Goal: Task Accomplishment & Management: Use online tool/utility

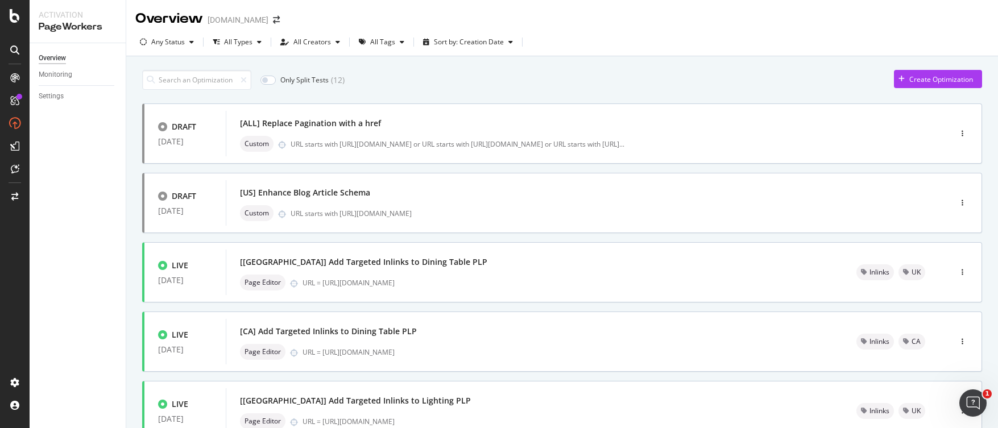
click at [472, 82] on div "Only Split Tests ( 12 ) Create Optimization" at bounding box center [562, 80] width 840 height 20
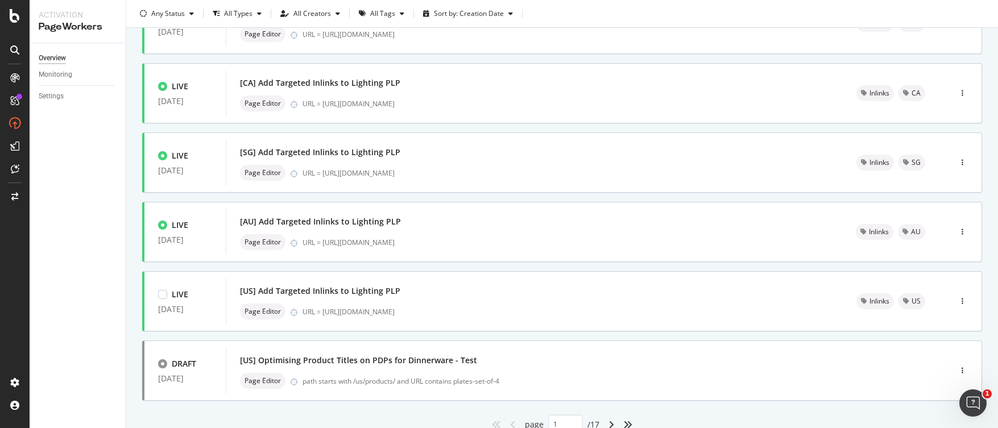
scroll to position [433, 0]
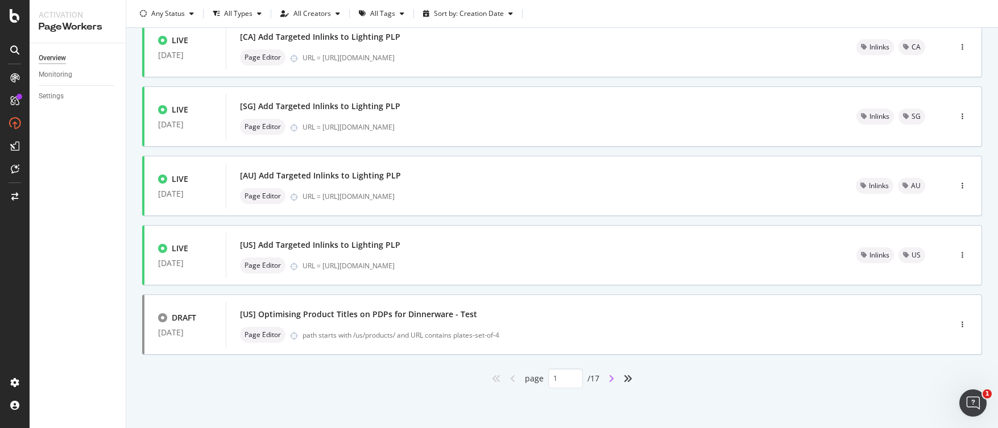
click at [608, 379] on icon "angle-right" at bounding box center [611, 378] width 6 height 9
type input "2"
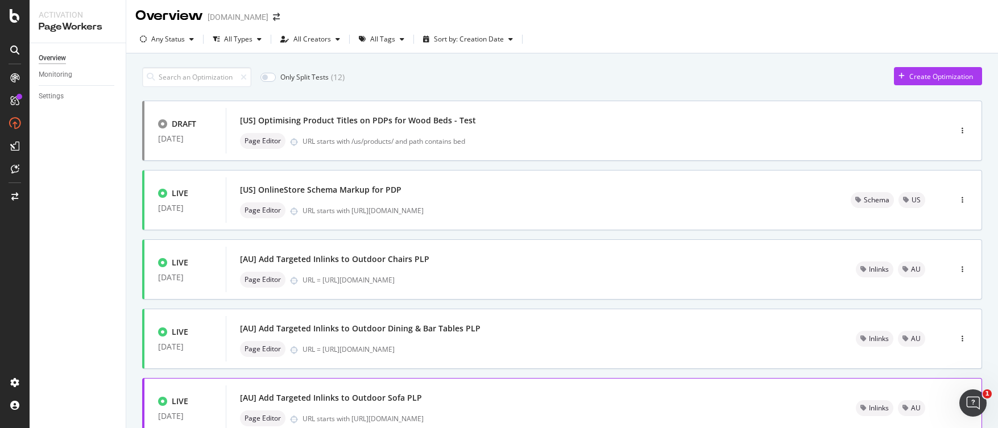
scroll to position [0, 0]
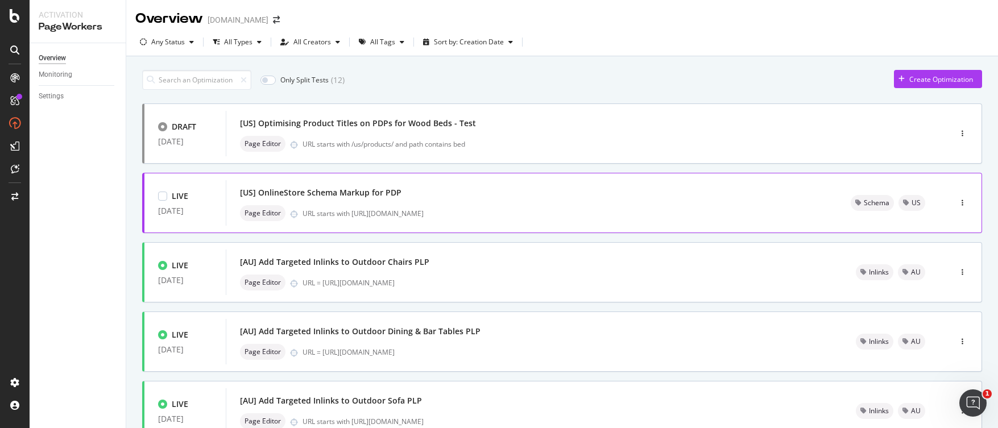
click at [589, 201] on div "[US] OnlineStore Schema Markup for PDP Page Editor URL starts with [URL][DOMAIN…" at bounding box center [531, 203] width 583 height 36
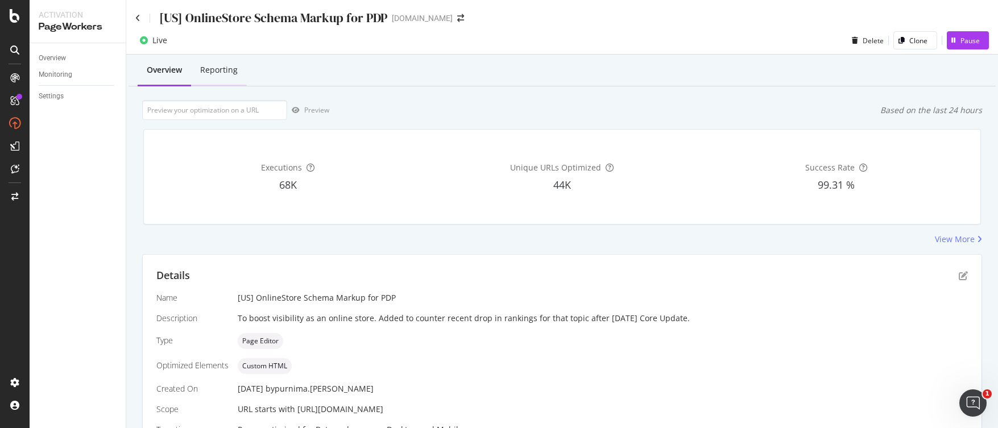
click at [222, 71] on div "Reporting" at bounding box center [219, 69] width 38 height 11
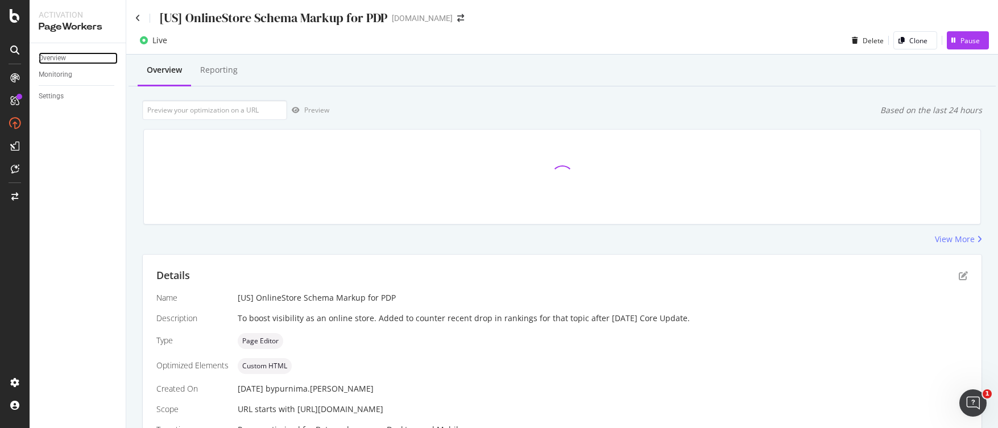
drag, startPoint x: 51, startPoint y: 59, endPoint x: 100, endPoint y: 64, distance: 49.2
click at [51, 59] on div "Overview" at bounding box center [52, 58] width 27 height 12
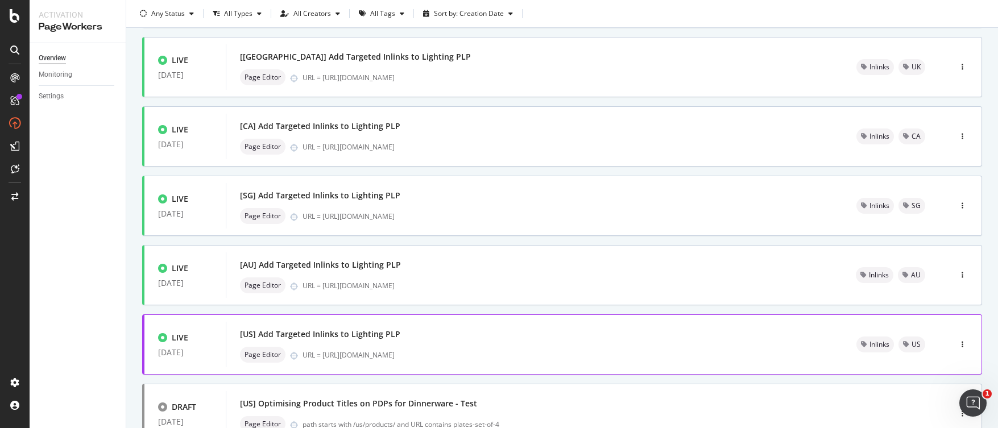
scroll to position [433, 0]
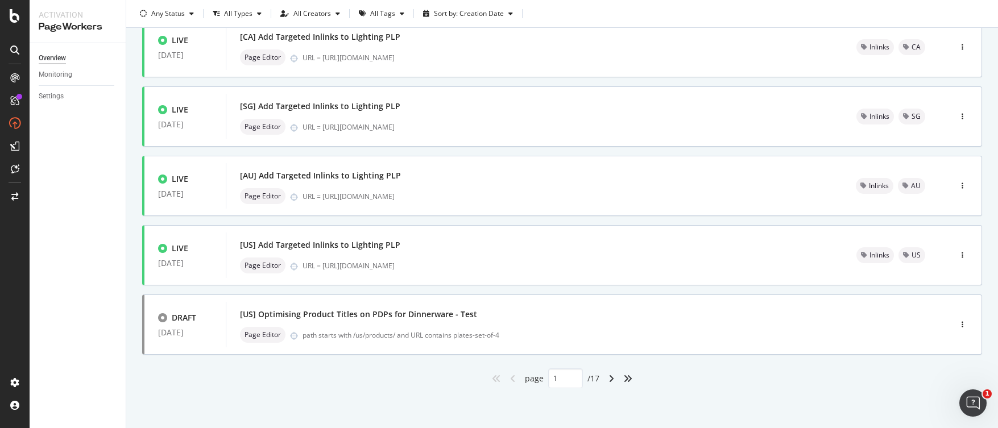
click at [604, 379] on div "angle-right" at bounding box center [611, 378] width 15 height 18
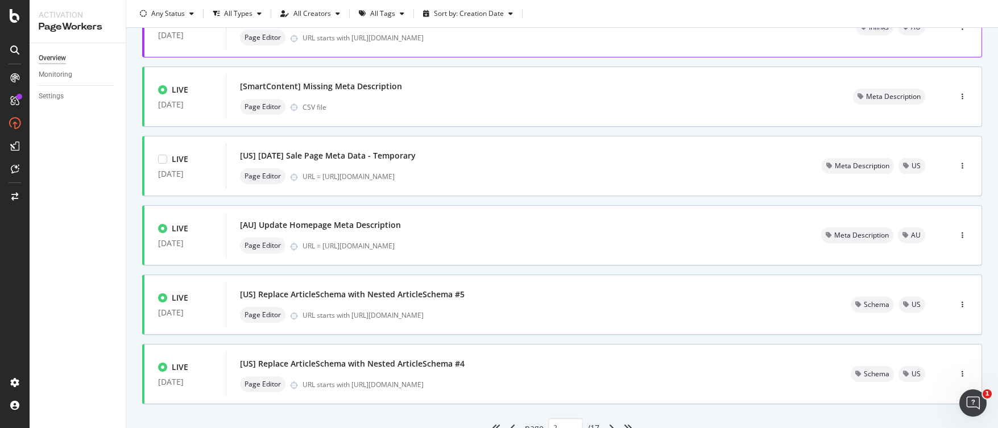
scroll to position [430, 0]
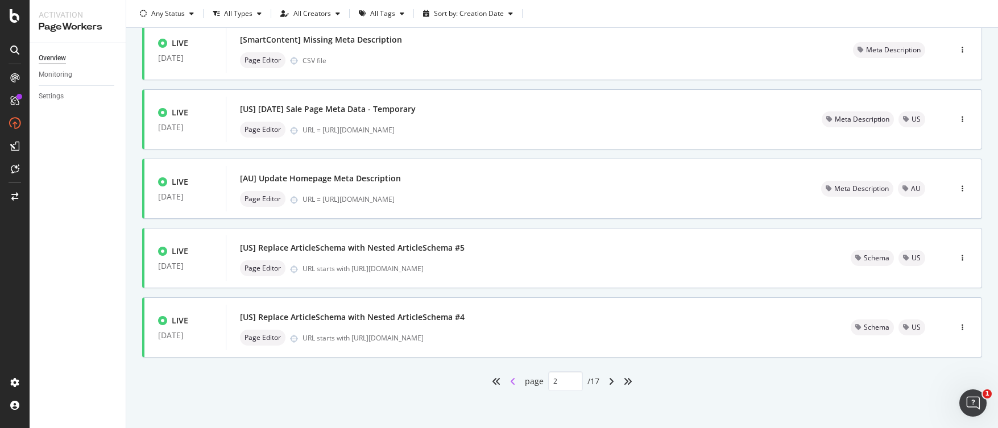
click at [510, 380] on icon "angle-left" at bounding box center [513, 381] width 6 height 9
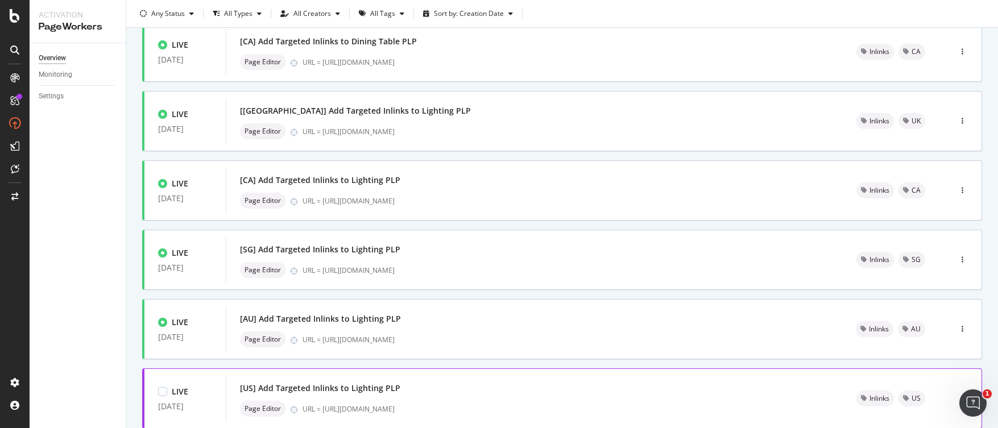
scroll to position [433, 0]
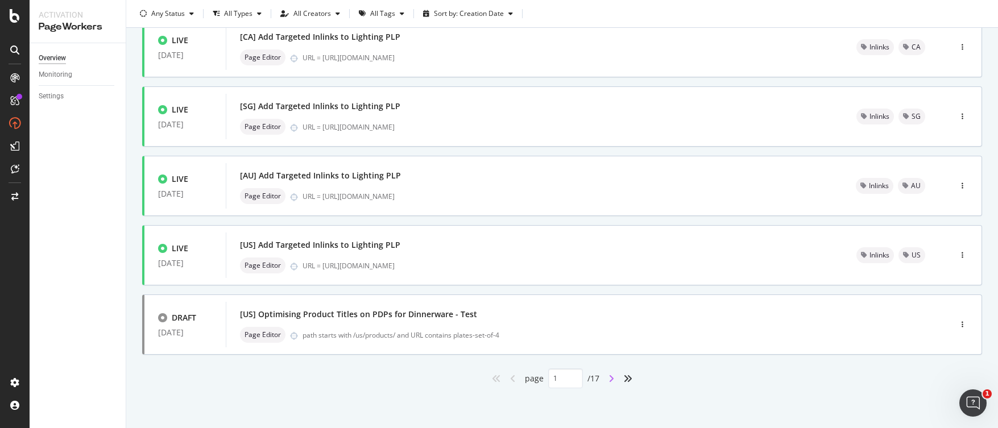
click at [609, 379] on icon "angle-right" at bounding box center [611, 378] width 6 height 9
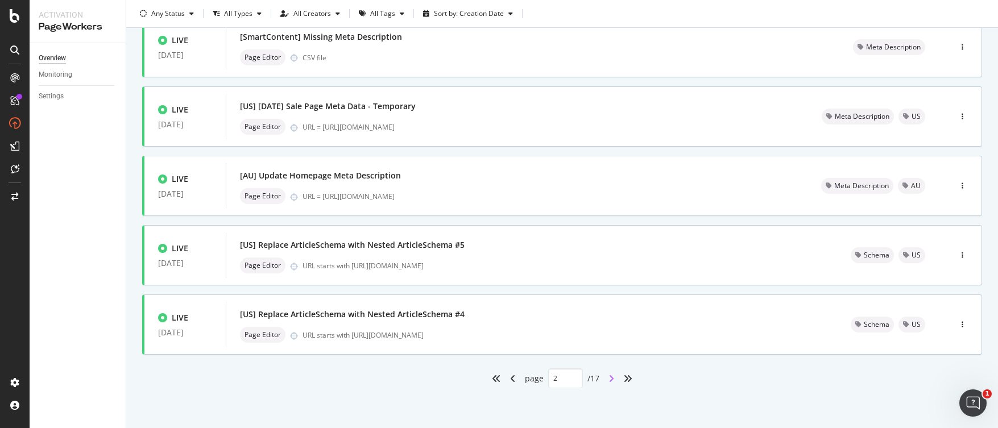
click at [608, 379] on icon "angle-right" at bounding box center [611, 378] width 6 height 9
type input "3"
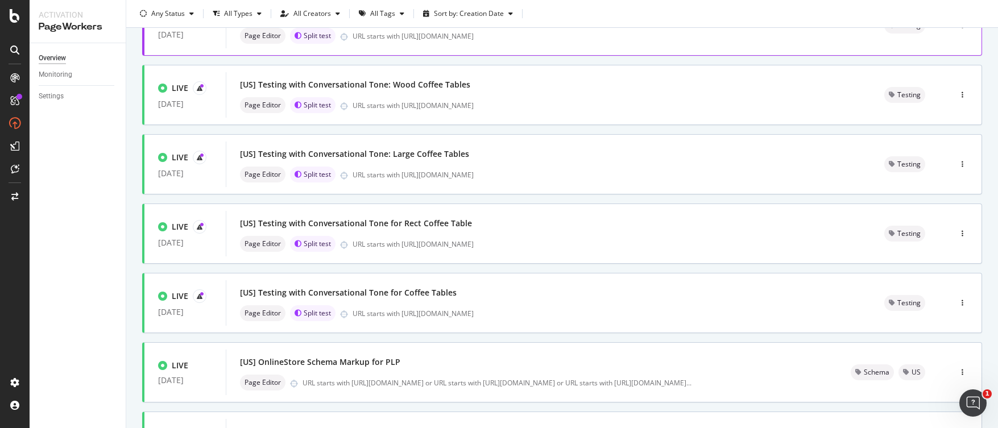
scroll to position [353, 0]
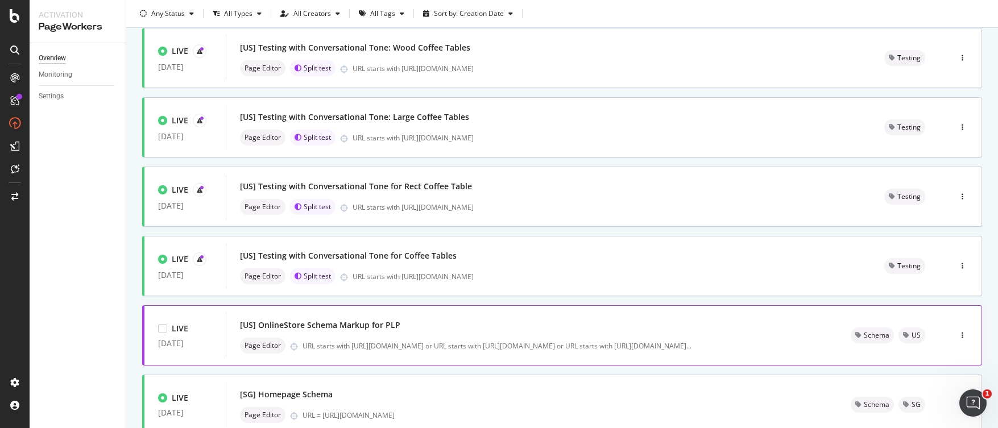
click at [431, 327] on div "[US] OnlineStore Schema Markup for PLP" at bounding box center [531, 325] width 583 height 16
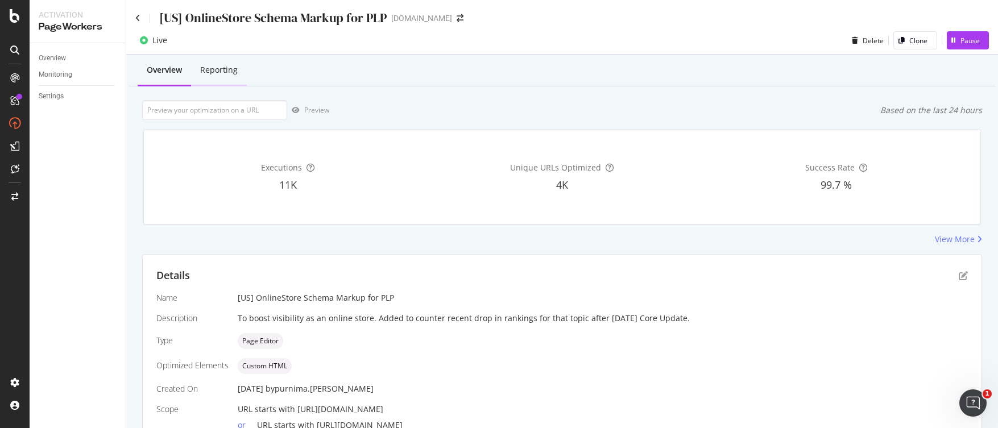
click at [222, 72] on div "Reporting" at bounding box center [219, 69] width 38 height 11
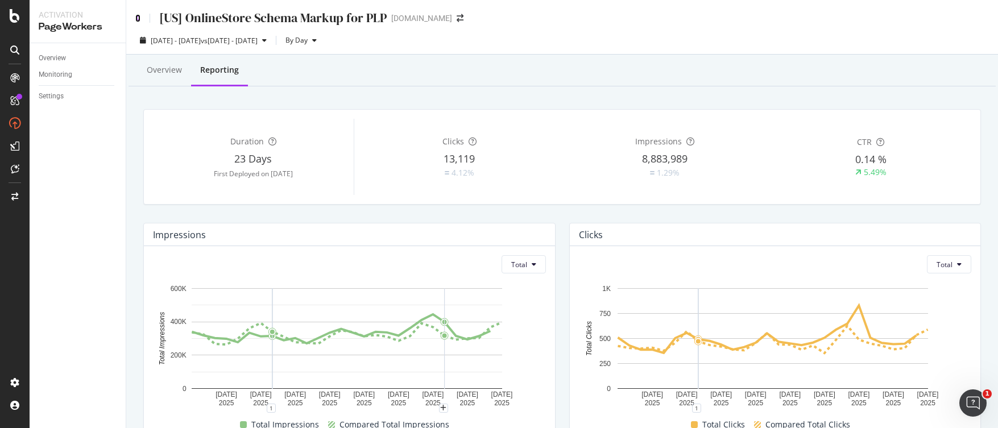
click at [139, 19] on icon at bounding box center [137, 18] width 5 height 8
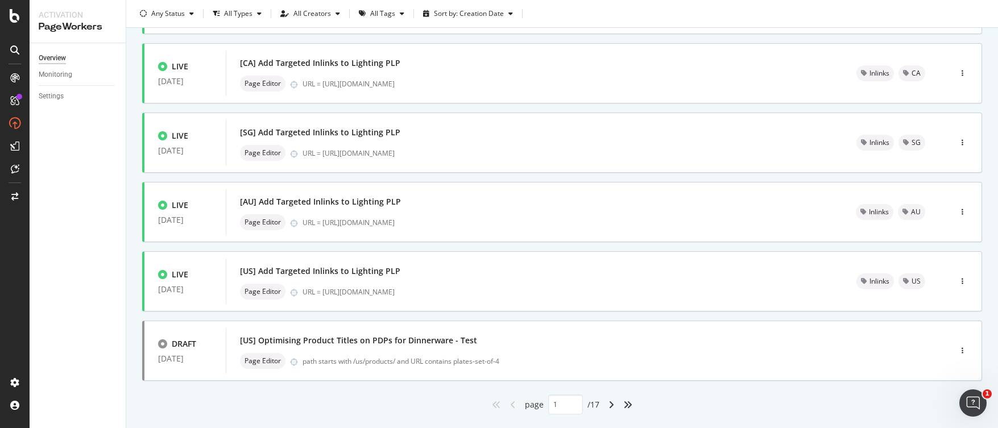
scroll to position [433, 0]
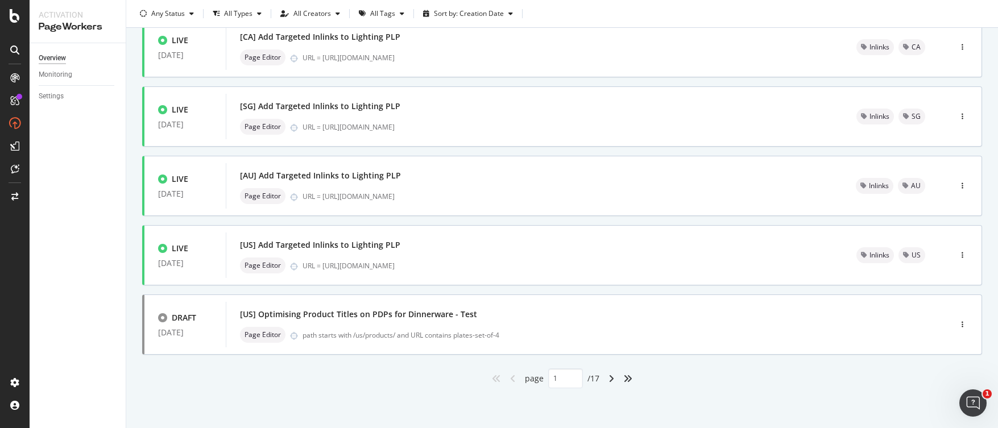
click at [611, 379] on div "angle-right" at bounding box center [611, 378] width 15 height 18
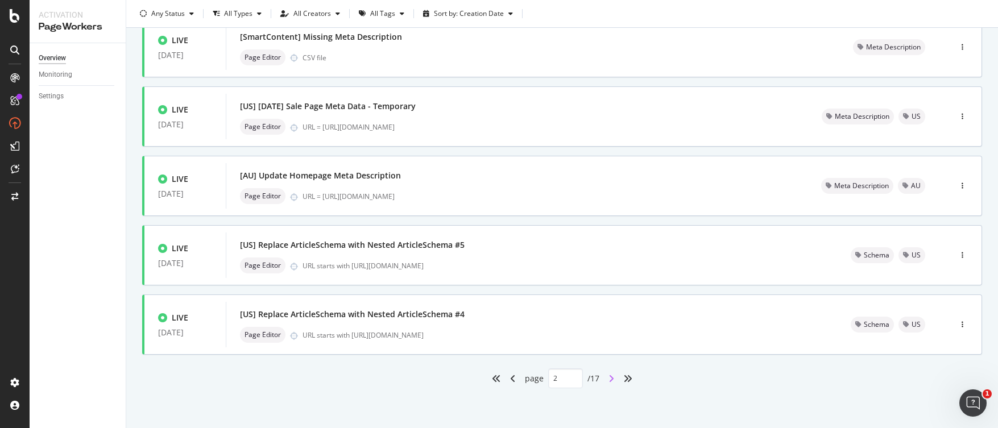
click at [608, 382] on icon "angle-right" at bounding box center [611, 378] width 6 height 9
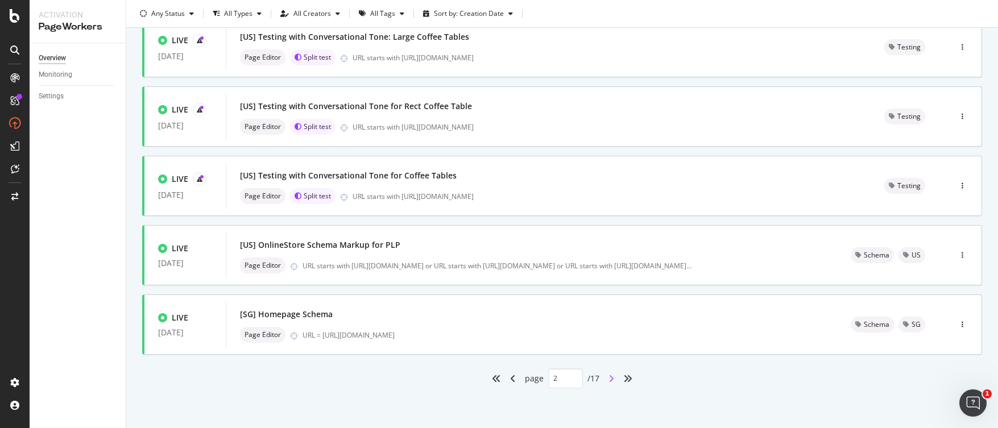
type input "3"
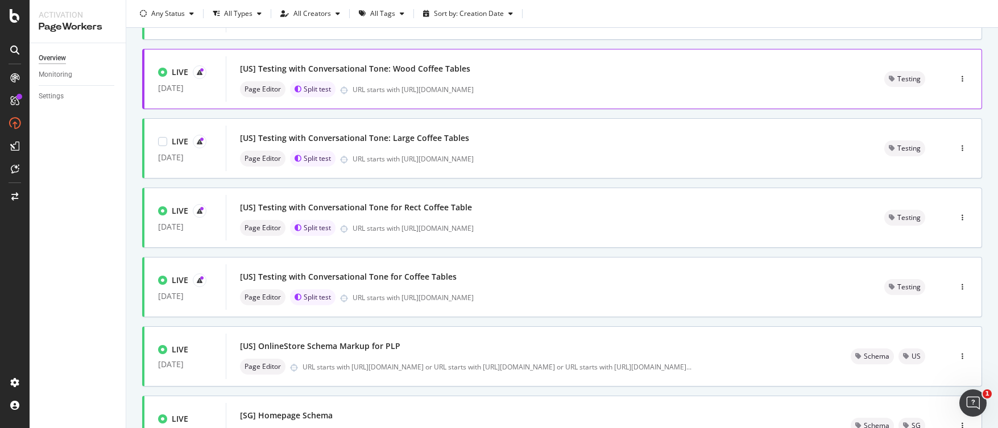
scroll to position [342, 0]
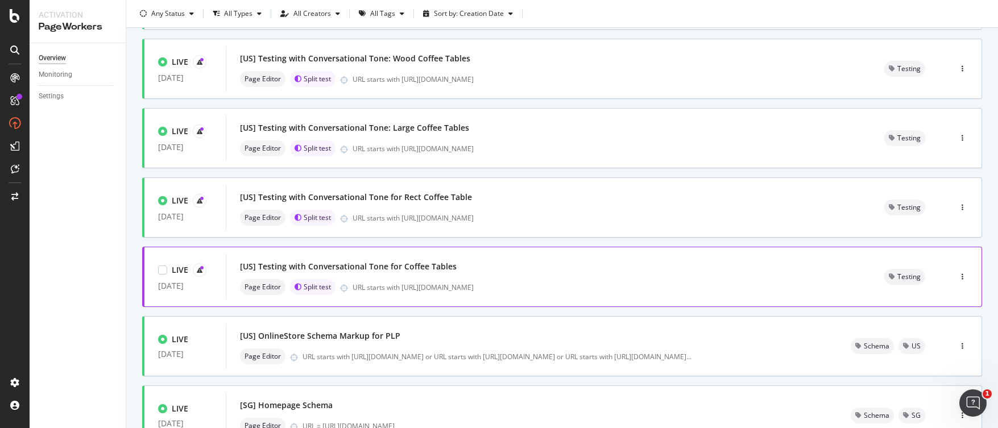
click at [517, 270] on div "[US] Testing with Conversational Tone for Coffee Tables" at bounding box center [548, 267] width 617 height 16
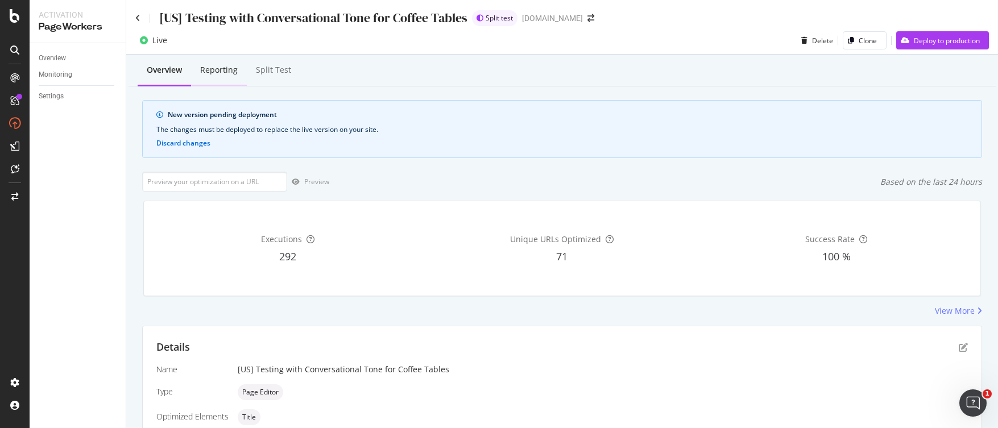
click at [232, 70] on div "Reporting" at bounding box center [219, 69] width 38 height 11
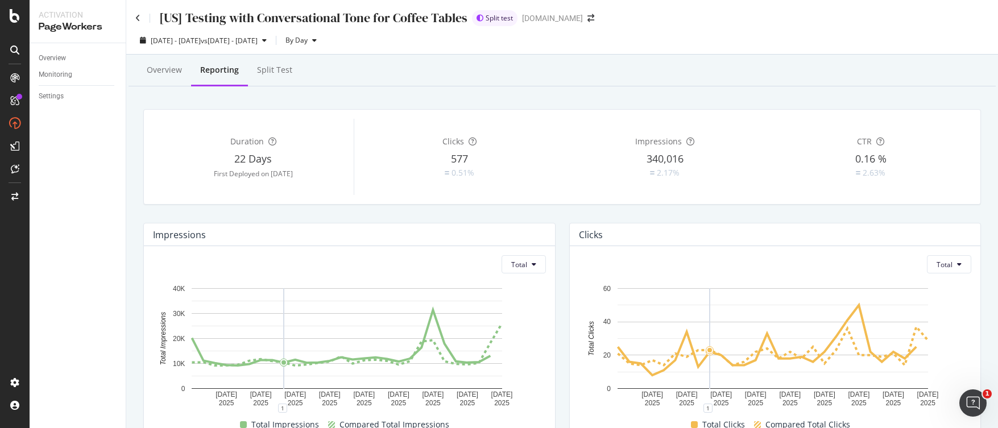
click at [141, 19] on div "[US] Testing with Conversational Tone for Coffee Tables" at bounding box center [301, 18] width 332 height 18
click at [135, 18] on icon at bounding box center [137, 18] width 5 height 8
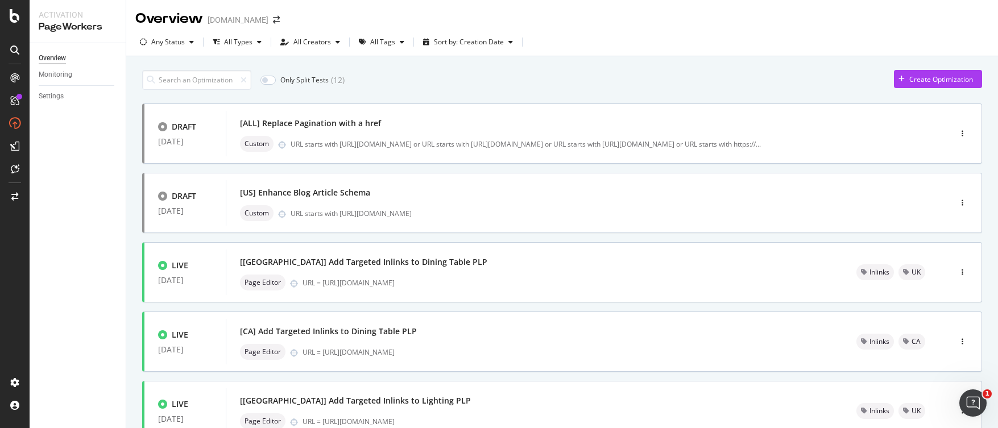
scroll to position [433, 0]
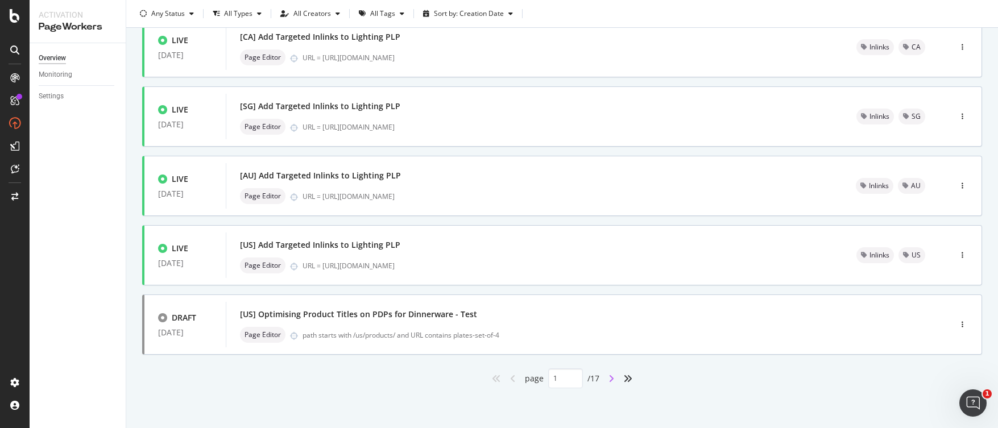
click at [608, 377] on icon "angle-right" at bounding box center [611, 378] width 6 height 9
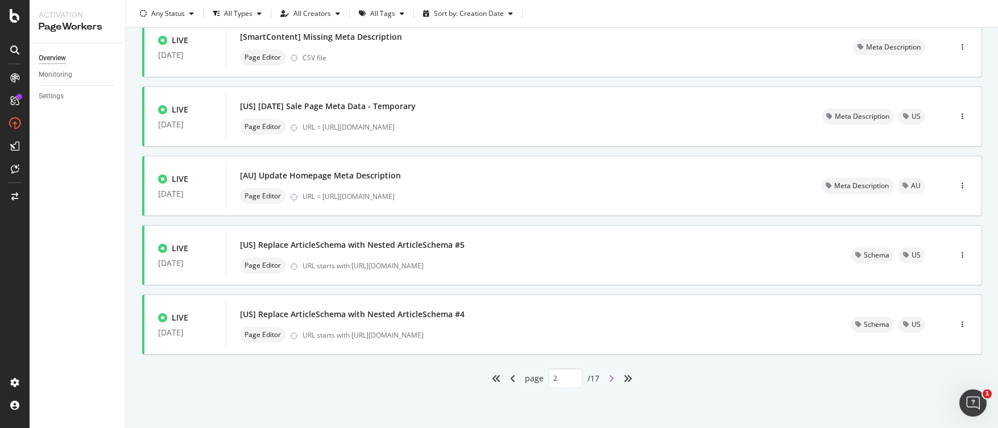
click at [608, 379] on icon "angle-right" at bounding box center [611, 378] width 6 height 9
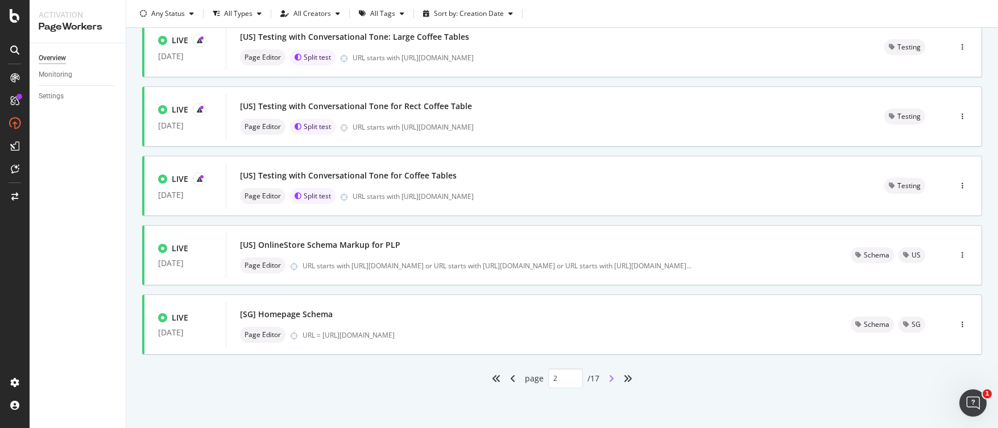
type input "3"
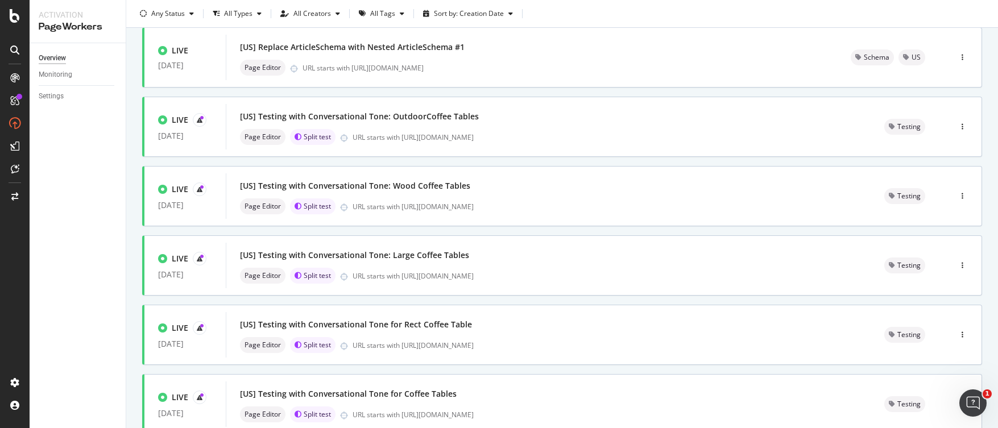
scroll to position [183, 0]
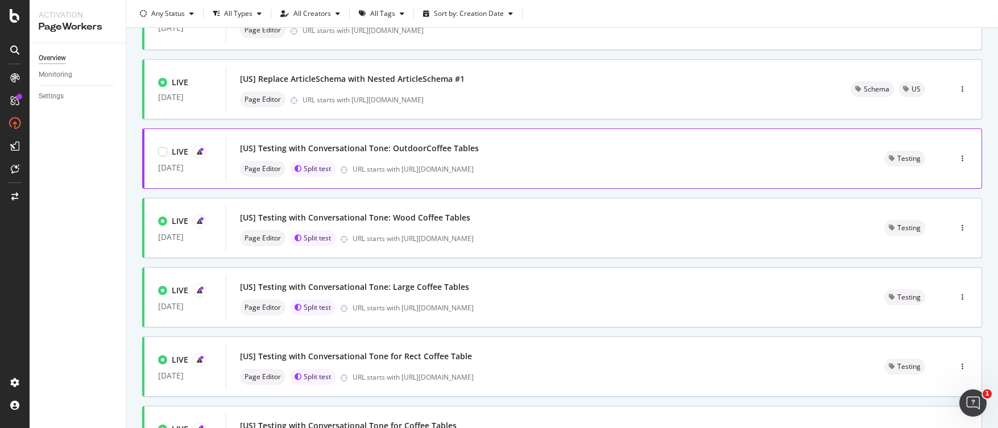
click at [521, 147] on div "[US] Testing with Conversational Tone: OutdoorCoffee Tables" at bounding box center [548, 148] width 617 height 16
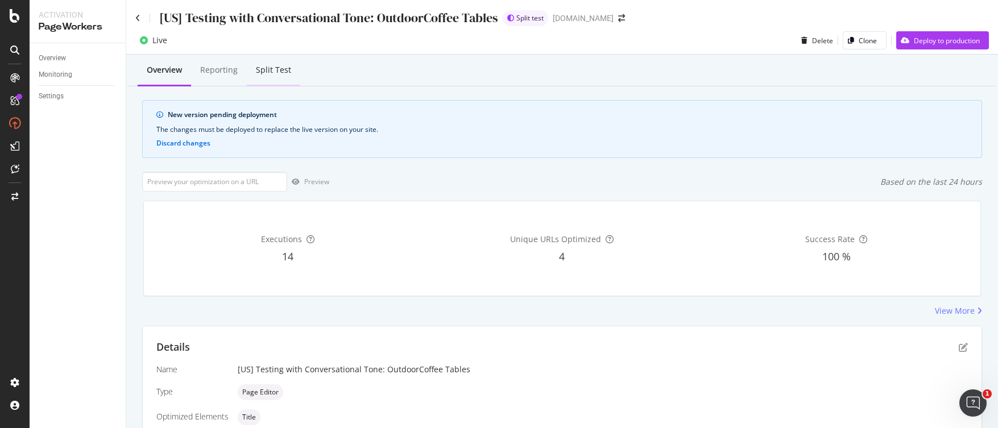
click at [267, 69] on div "Split Test" at bounding box center [273, 69] width 35 height 11
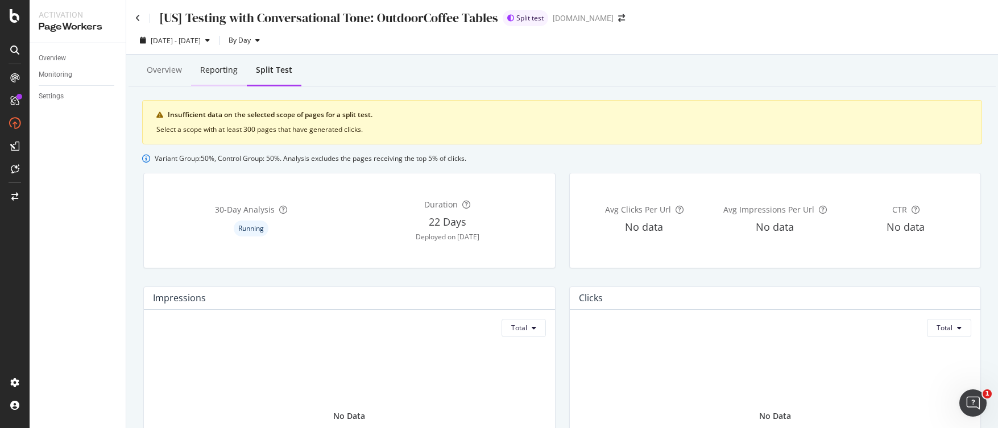
click at [216, 70] on div "Reporting" at bounding box center [219, 69] width 38 height 11
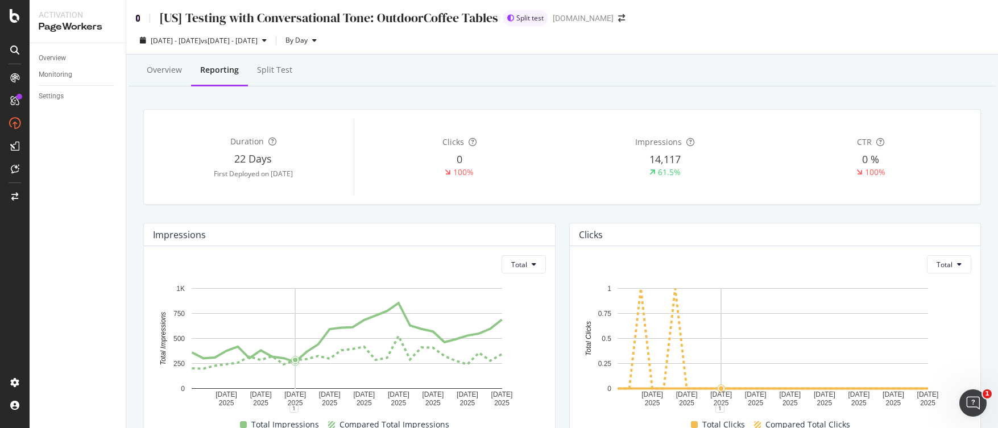
click at [139, 17] on icon at bounding box center [137, 18] width 5 height 8
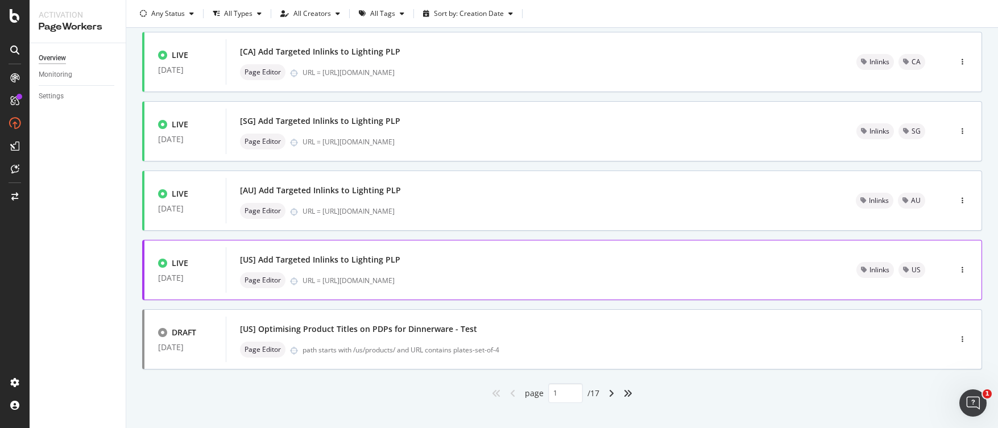
scroll to position [433, 0]
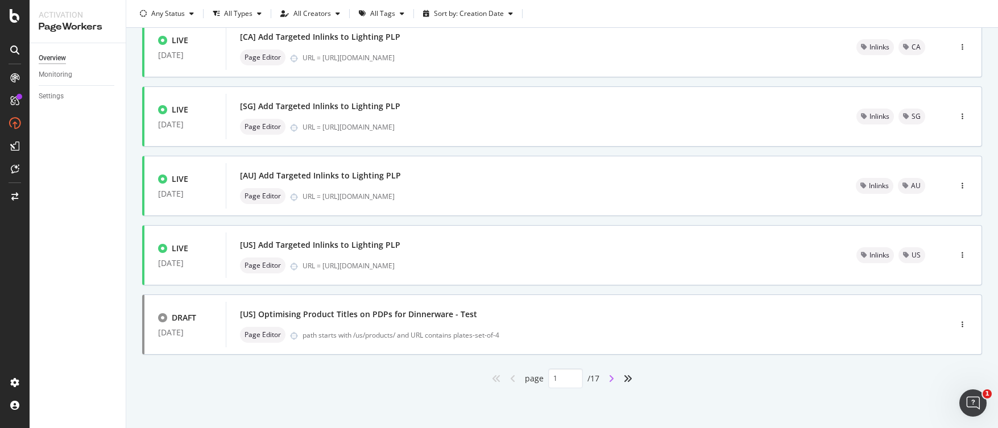
click at [608, 376] on icon "angle-right" at bounding box center [611, 378] width 6 height 9
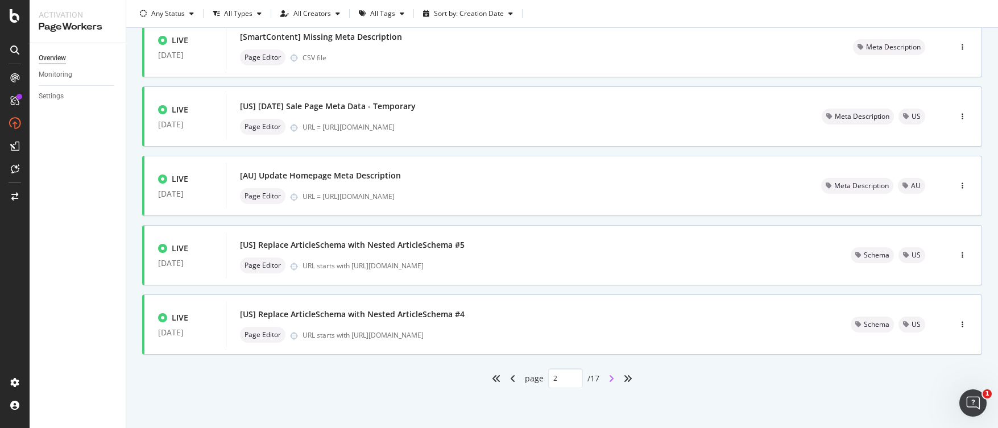
click at [608, 377] on icon "angle-right" at bounding box center [611, 378] width 6 height 9
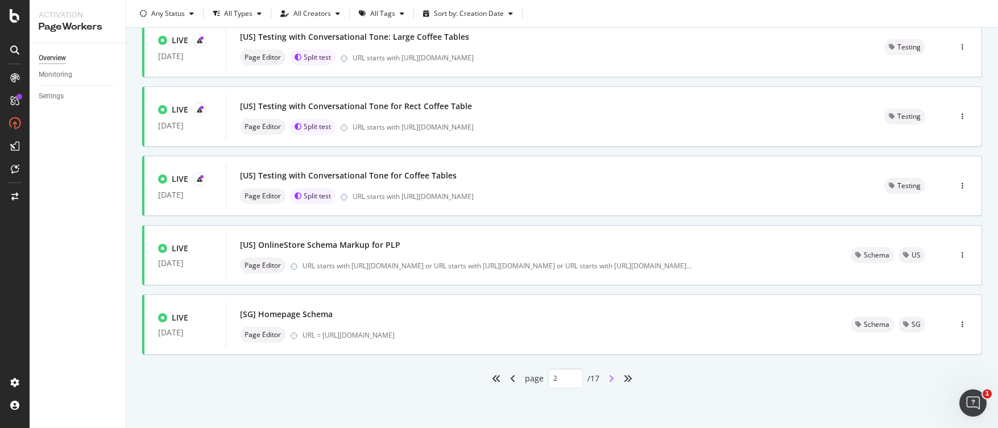
type input "3"
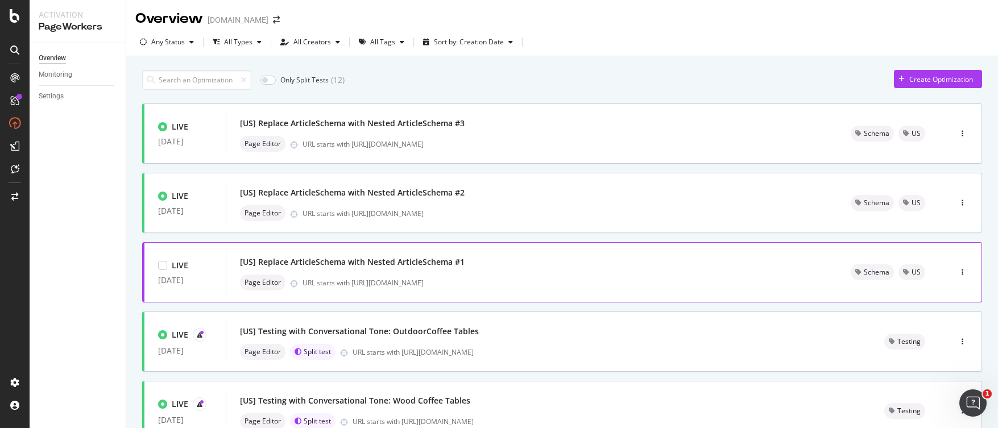
scroll to position [178, 0]
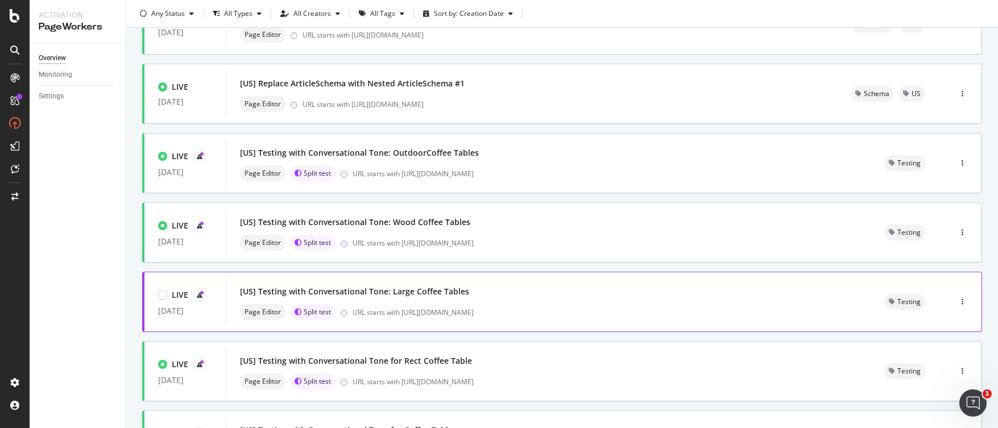
click at [495, 294] on div "[US] Testing with Conversational Tone: Large Coffee Tables" at bounding box center [548, 292] width 617 height 16
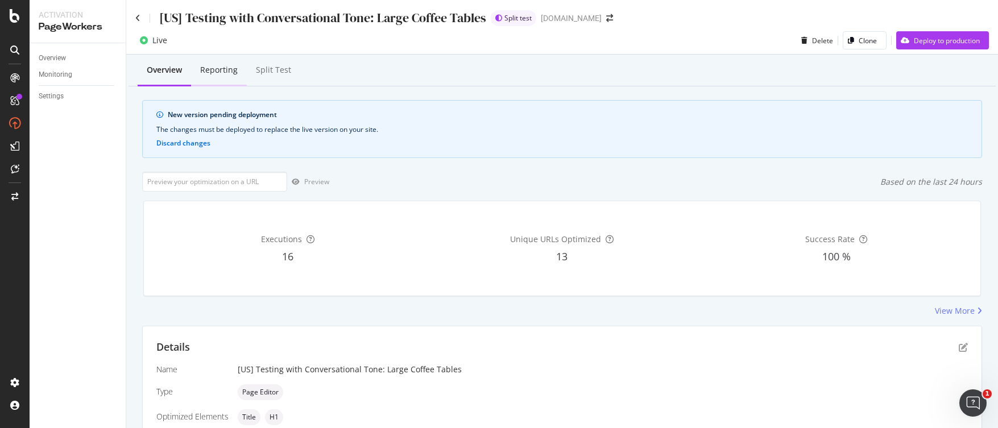
click at [225, 69] on div "Reporting" at bounding box center [219, 69] width 38 height 11
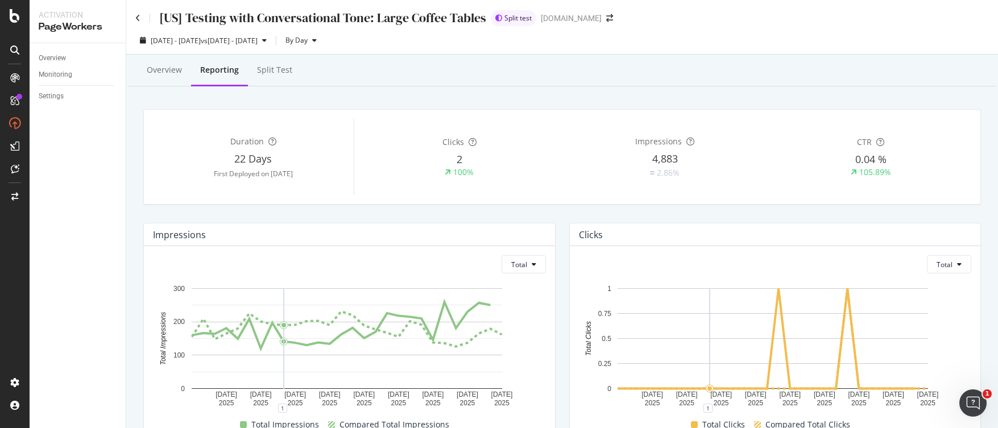
click at [135, 18] on div "[US] Testing with Conversational Tone: Large Coffee Tables Split test [DOMAIN_N…" at bounding box center [561, 13] width 871 height 27
click at [137, 18] on icon at bounding box center [137, 18] width 5 height 8
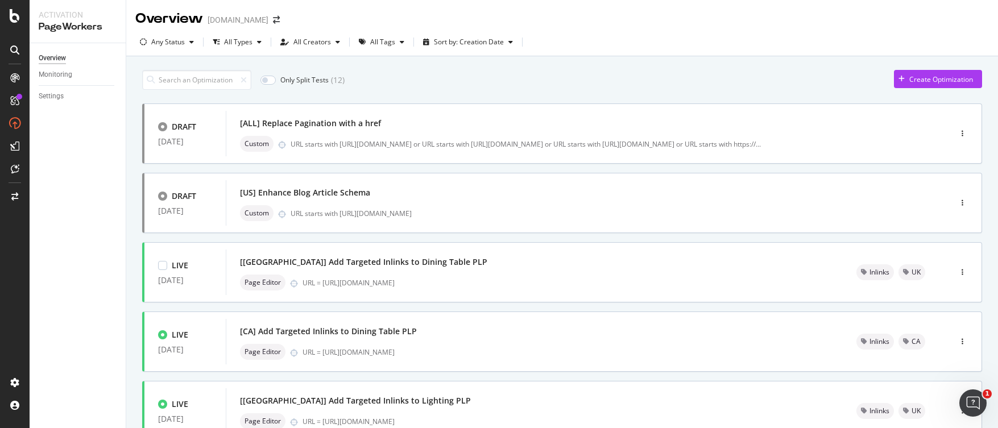
scroll to position [433, 0]
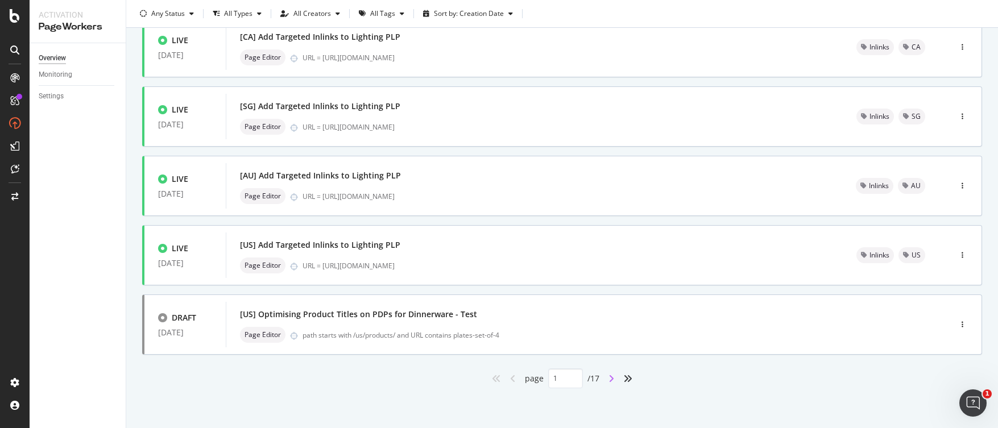
click at [609, 377] on icon "angle-right" at bounding box center [611, 378] width 6 height 9
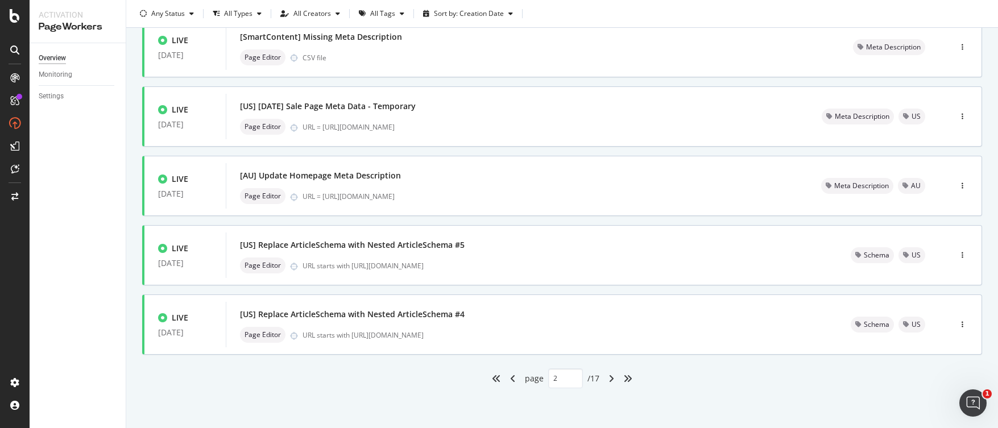
click at [604, 378] on div "angle-right" at bounding box center [611, 378] width 15 height 18
type input "3"
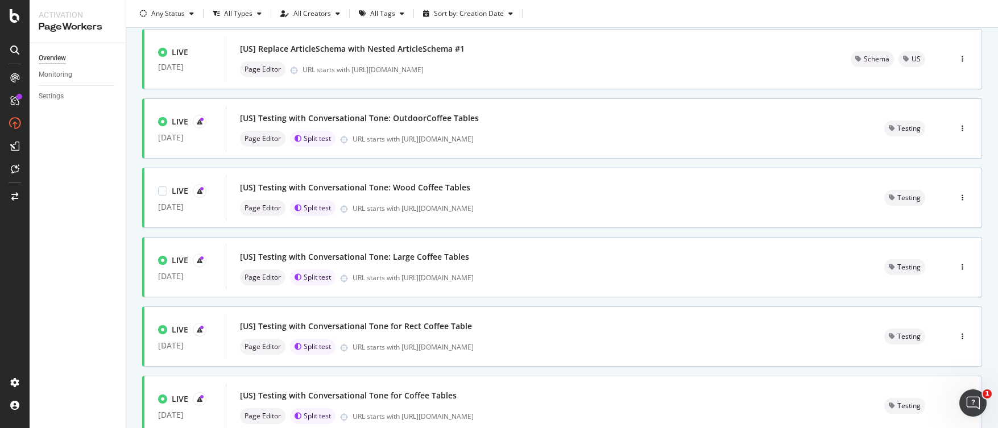
scroll to position [268, 0]
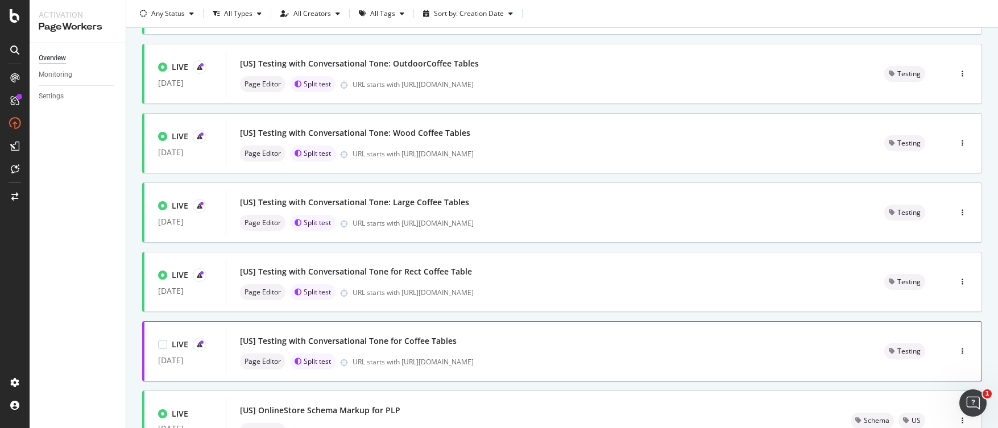
click at [467, 343] on div "[US] Testing with Conversational Tone for Coffee Tables" at bounding box center [548, 341] width 617 height 16
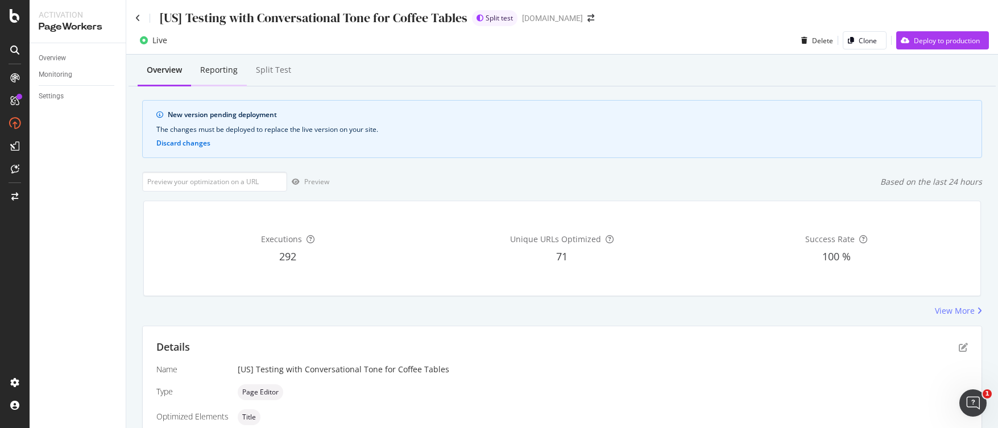
click at [210, 64] on div "Reporting" at bounding box center [219, 69] width 38 height 11
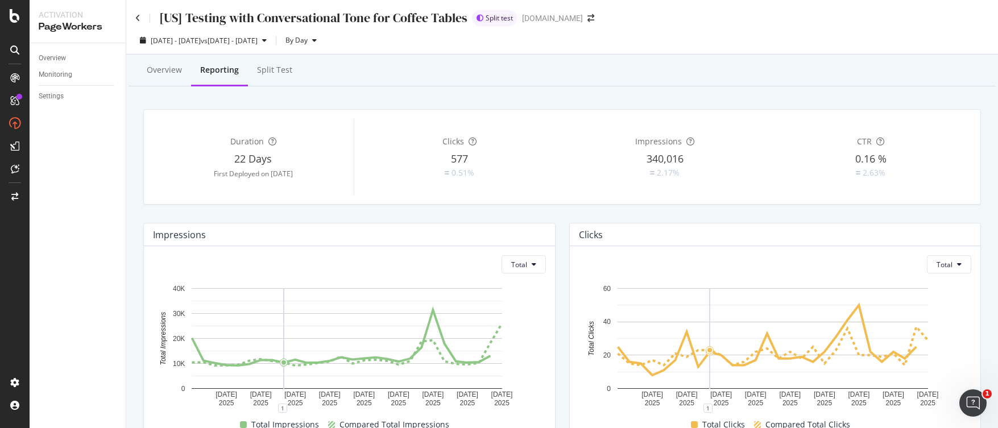
click at [140, 19] on div "[US] Testing with Conversational Tone for Coffee Tables" at bounding box center [301, 18] width 332 height 18
click at [137, 18] on icon at bounding box center [137, 18] width 5 height 8
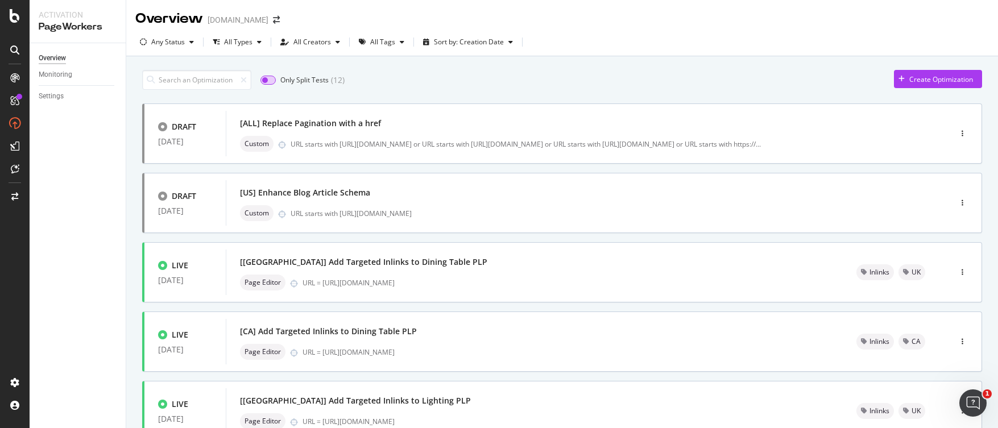
click at [271, 80] on input "checkbox" at bounding box center [267, 80] width 15 height 9
click at [266, 78] on input "checkbox" at bounding box center [267, 80] width 15 height 9
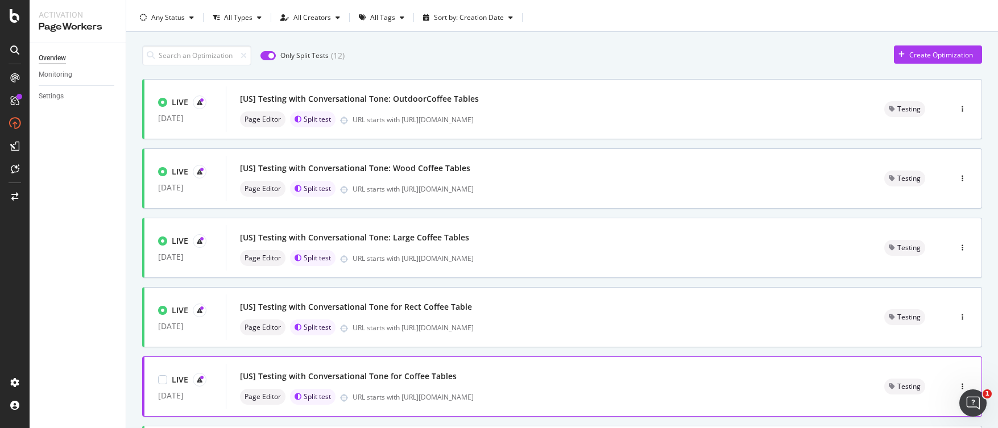
scroll to position [148, 0]
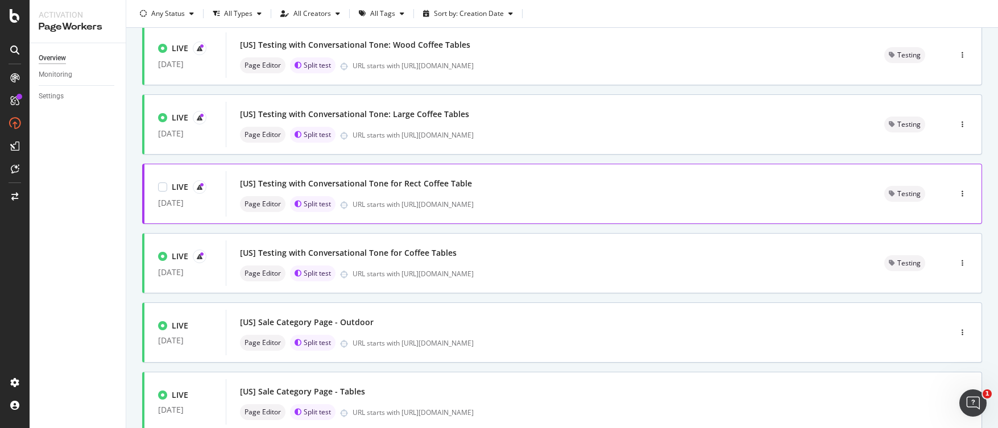
click at [508, 185] on div "[US] Testing with Conversational Tone for Rect Coffee Table" at bounding box center [548, 184] width 617 height 16
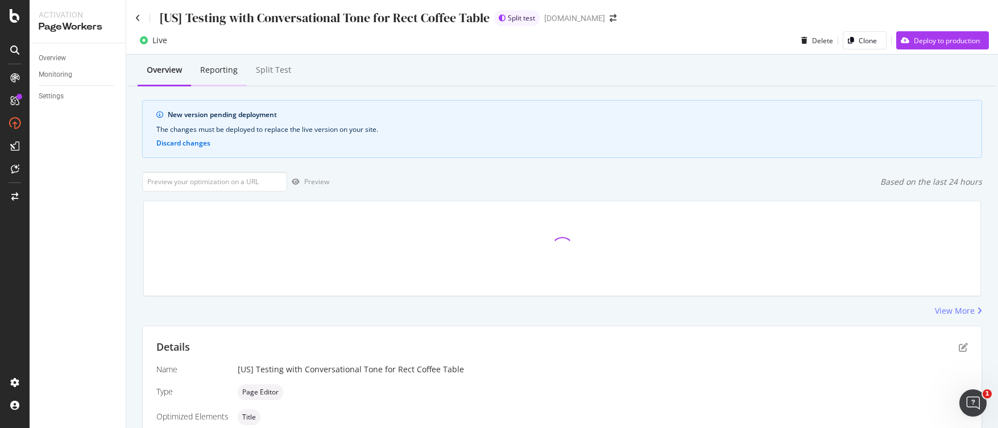
click at [230, 68] on div "Reporting" at bounding box center [219, 69] width 38 height 11
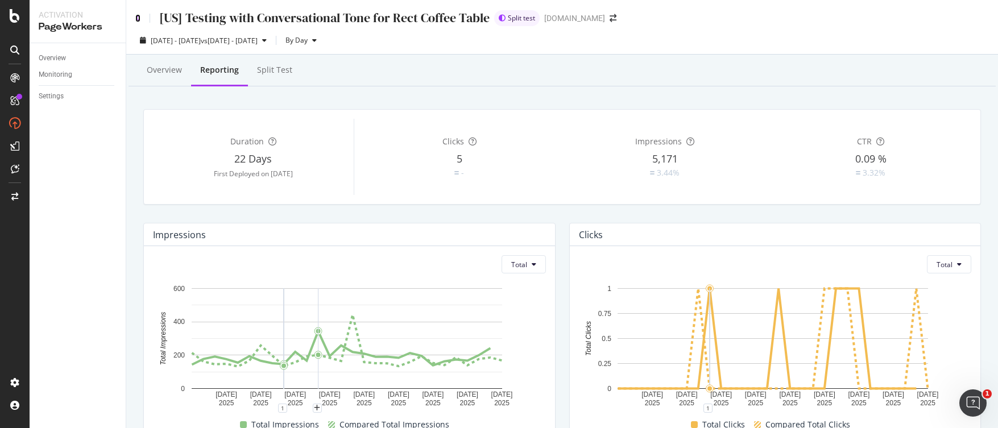
click at [138, 15] on icon at bounding box center [137, 18] width 5 height 8
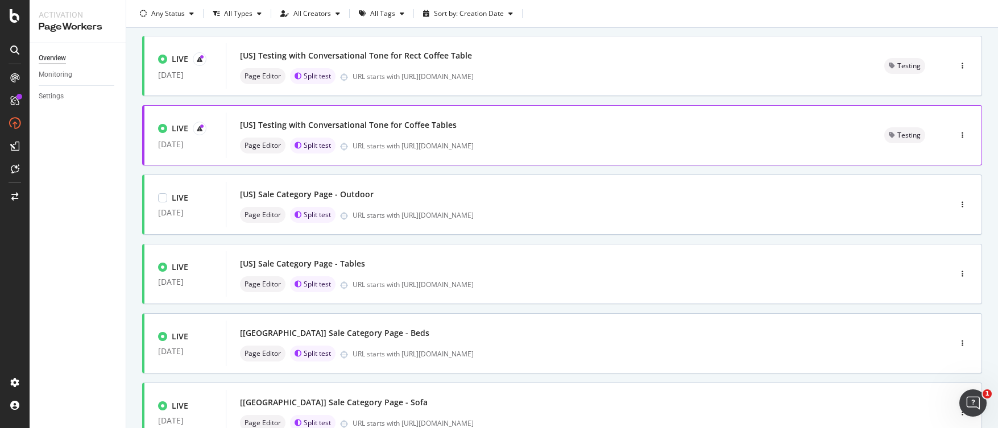
scroll to position [273, 0]
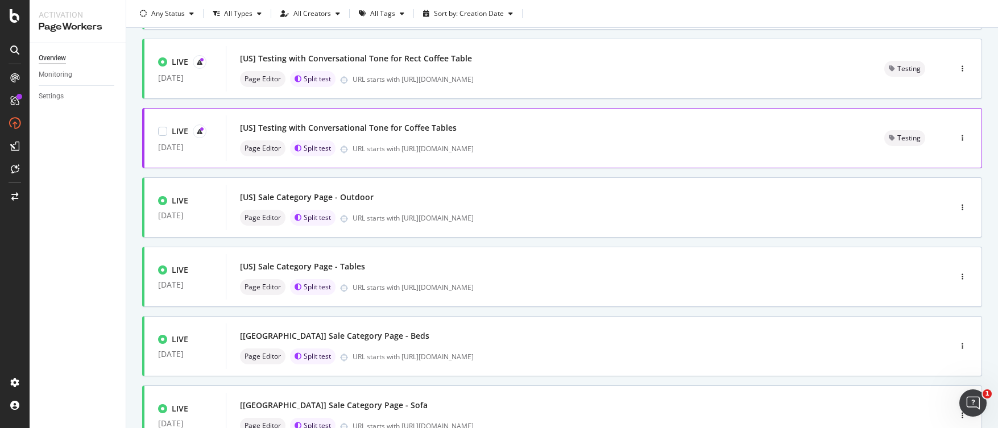
click at [456, 127] on div "[US] Testing with Conversational Tone for Coffee Tables" at bounding box center [548, 128] width 617 height 16
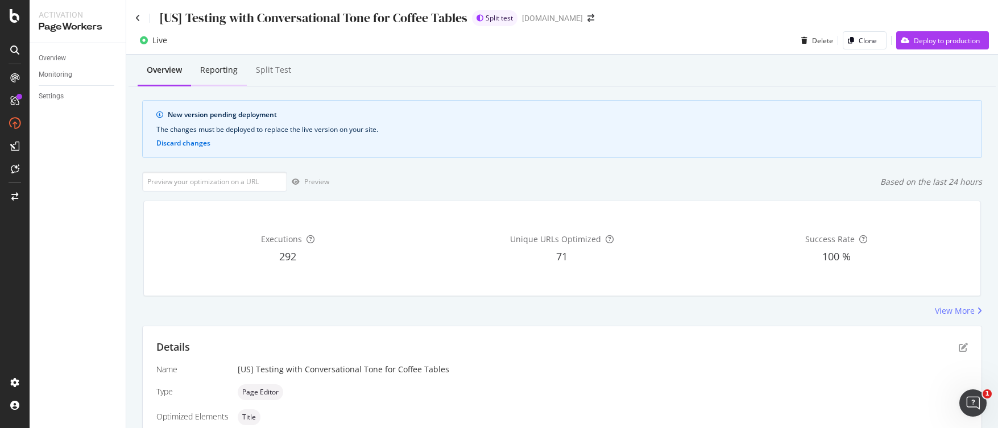
click at [218, 71] on div "Reporting" at bounding box center [219, 69] width 38 height 11
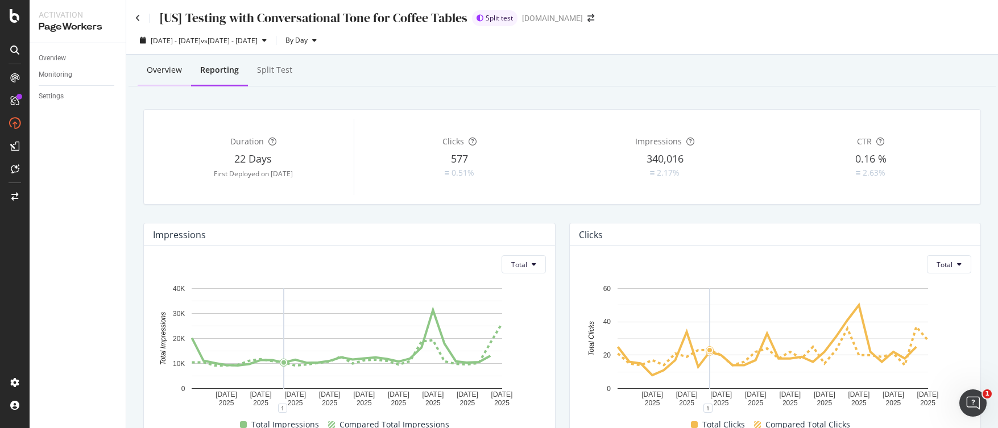
click at [161, 72] on div "Overview" at bounding box center [164, 69] width 35 height 11
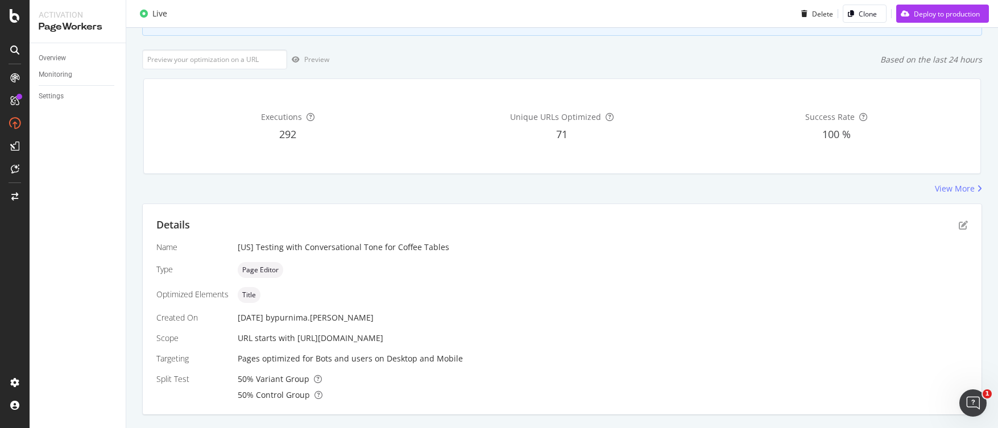
scroll to position [149, 0]
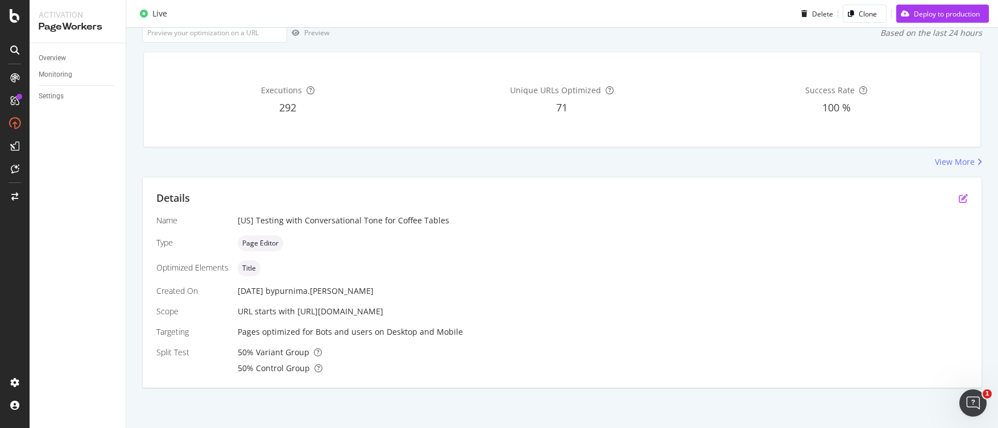
click at [958, 201] on icon "pen-to-square" at bounding box center [962, 198] width 9 height 9
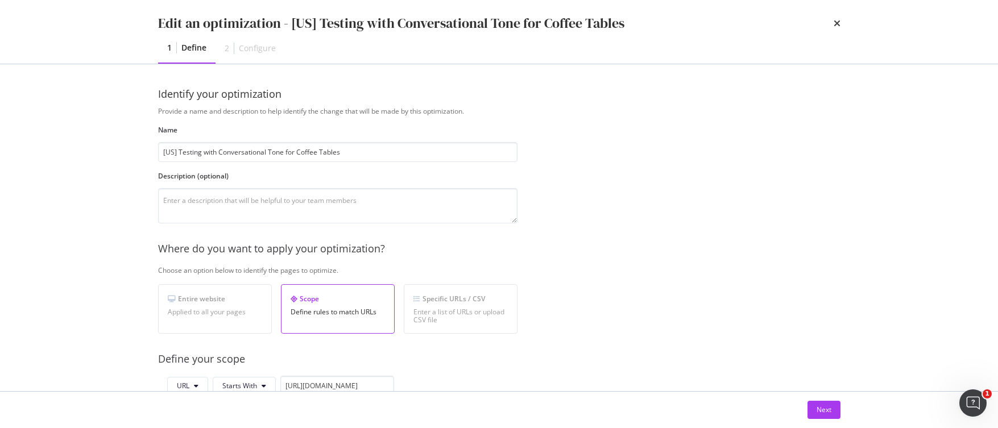
click at [955, 200] on div "Edit an optimization - [US] Testing with Conversational Tone for Coffee Tables …" at bounding box center [499, 214] width 998 height 428
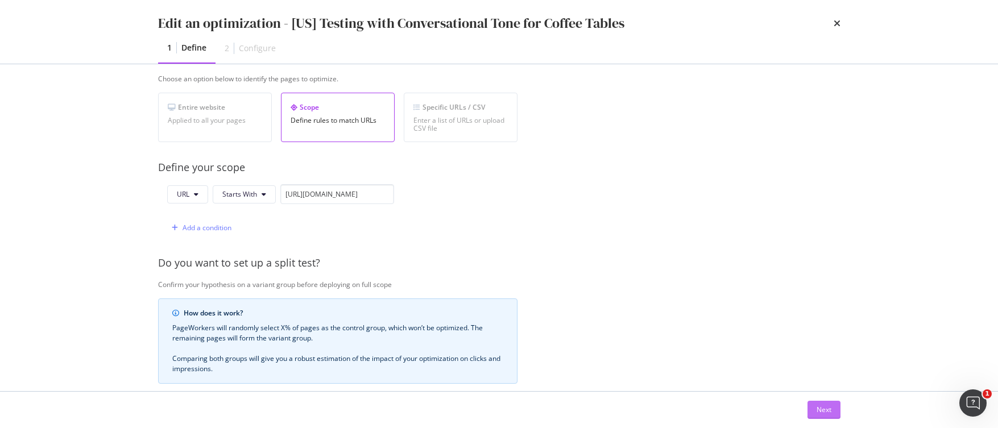
click at [814, 406] on button "Next" at bounding box center [823, 410] width 33 height 18
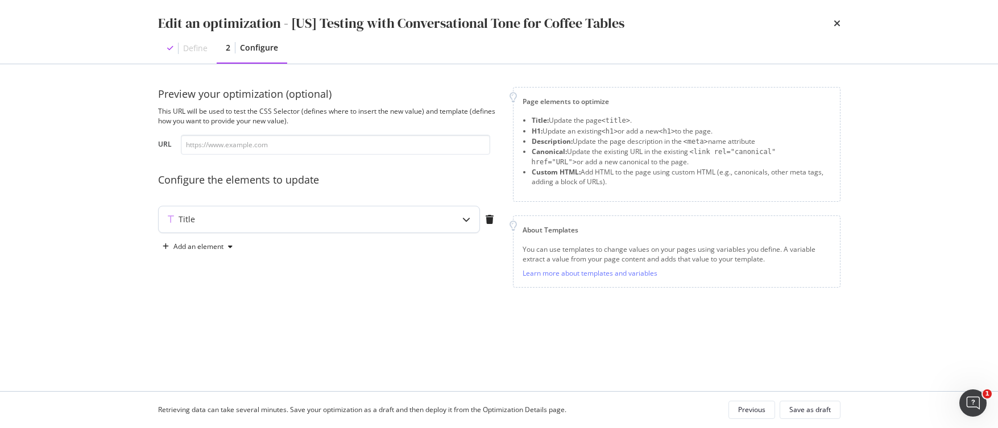
click at [469, 222] on icon "modal" at bounding box center [466, 219] width 8 height 8
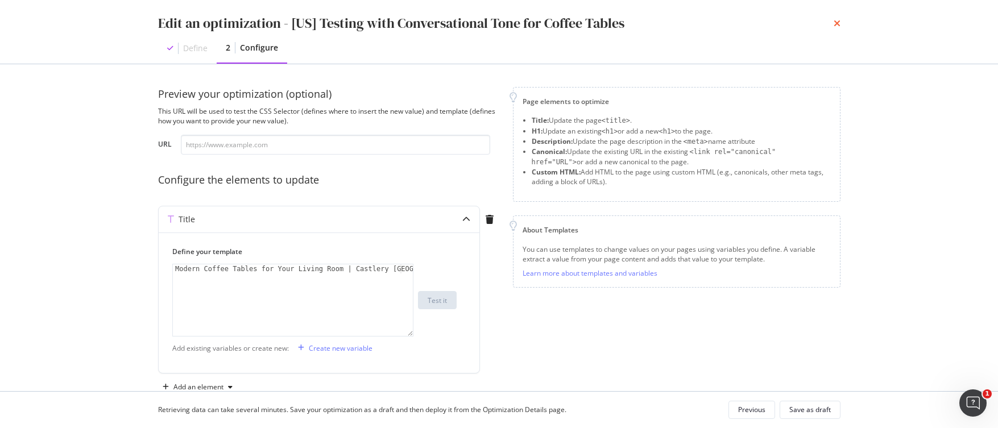
click at [834, 22] on icon "times" at bounding box center [836, 23] width 7 height 9
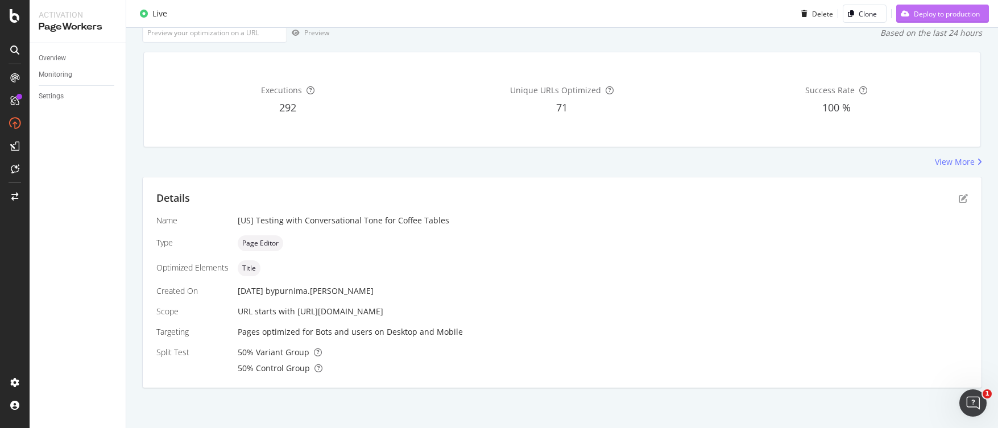
click at [920, 15] on div "Deploy to production" at bounding box center [947, 14] width 66 height 10
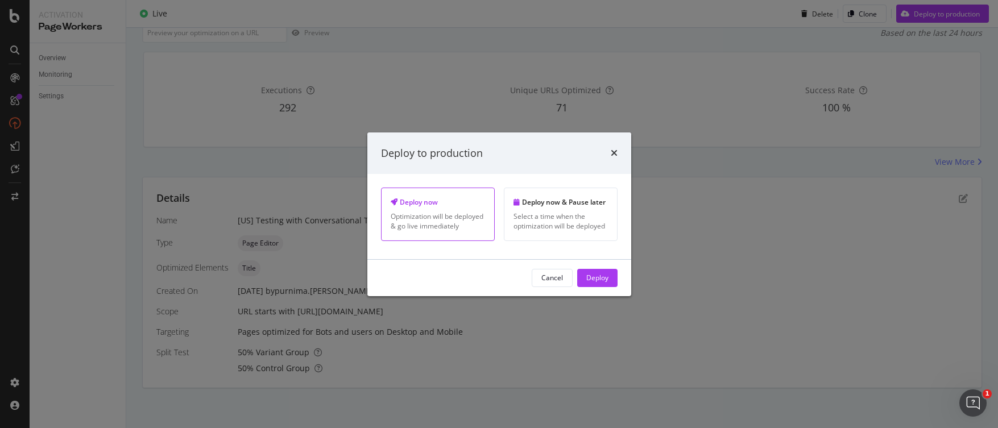
click at [467, 218] on div "Optimization will be deployed & go live immediately" at bounding box center [438, 220] width 94 height 19
click at [596, 275] on div "Deploy" at bounding box center [597, 278] width 22 height 10
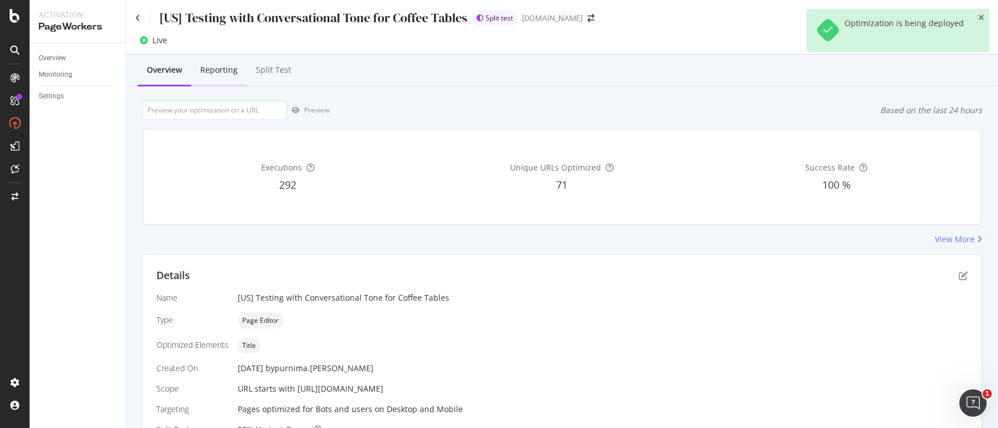
click at [210, 68] on div "Reporting" at bounding box center [219, 69] width 38 height 11
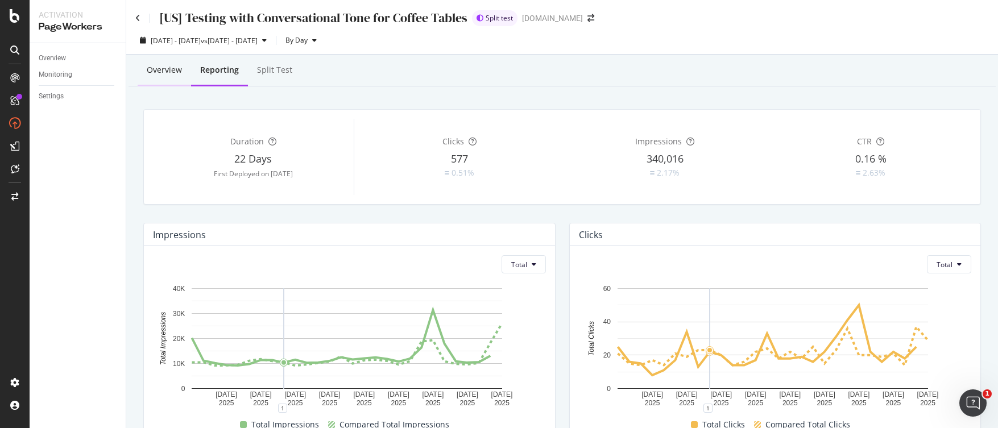
click at [171, 69] on div "Overview" at bounding box center [164, 69] width 35 height 11
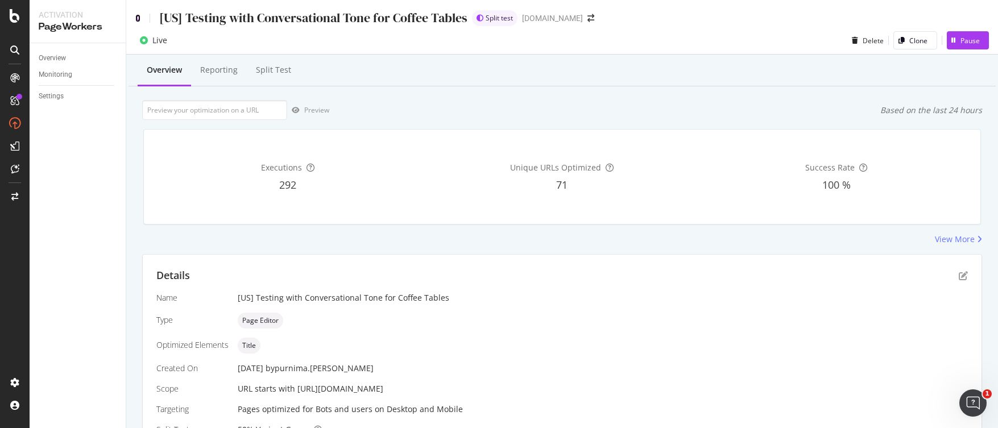
click at [137, 16] on icon at bounding box center [137, 18] width 5 height 8
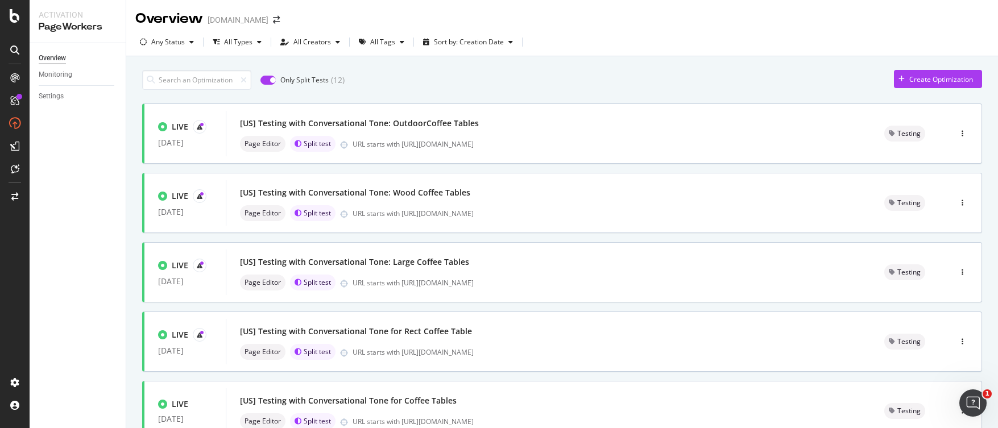
click at [273, 82] on input "checkbox" at bounding box center [267, 80] width 15 height 9
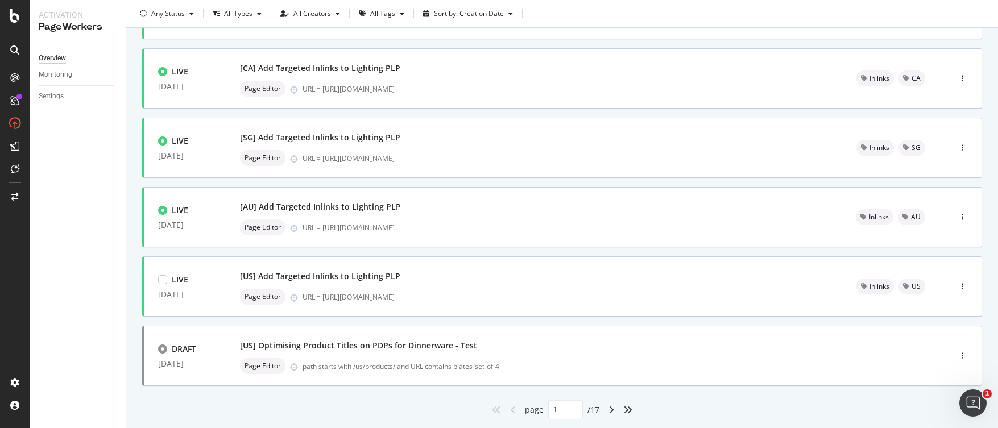
scroll to position [433, 0]
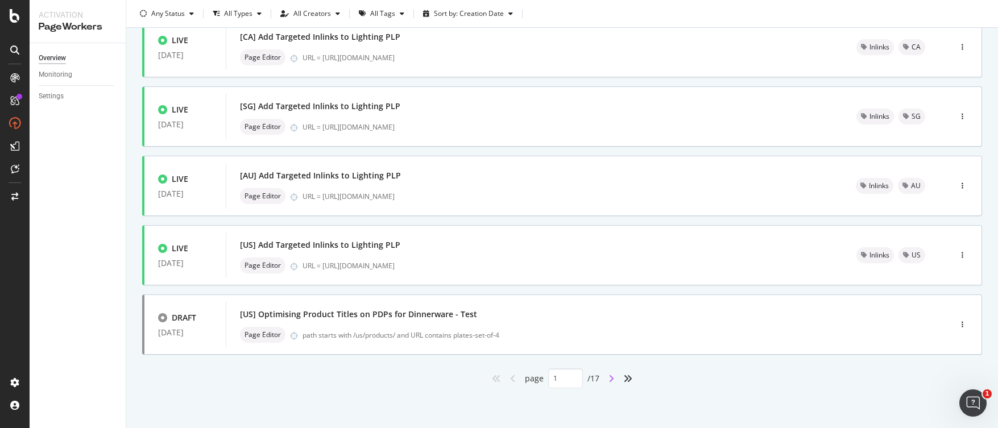
click at [608, 377] on icon "angle-right" at bounding box center [611, 378] width 6 height 9
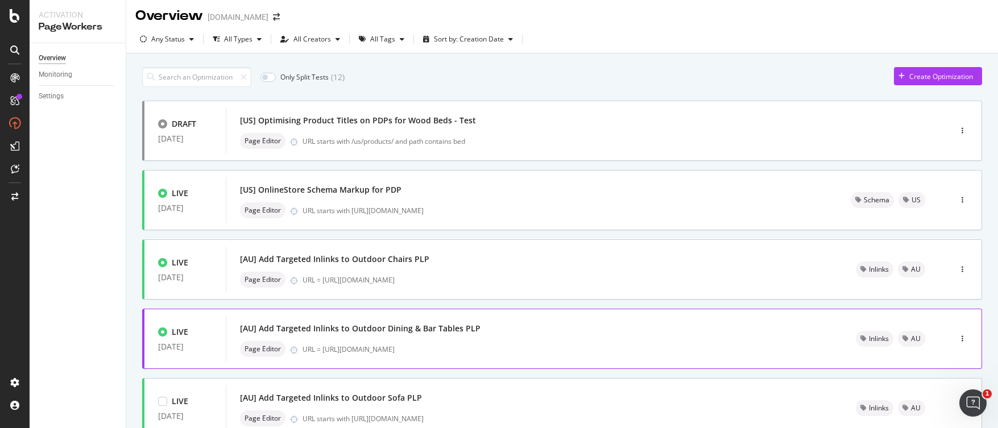
scroll to position [0, 0]
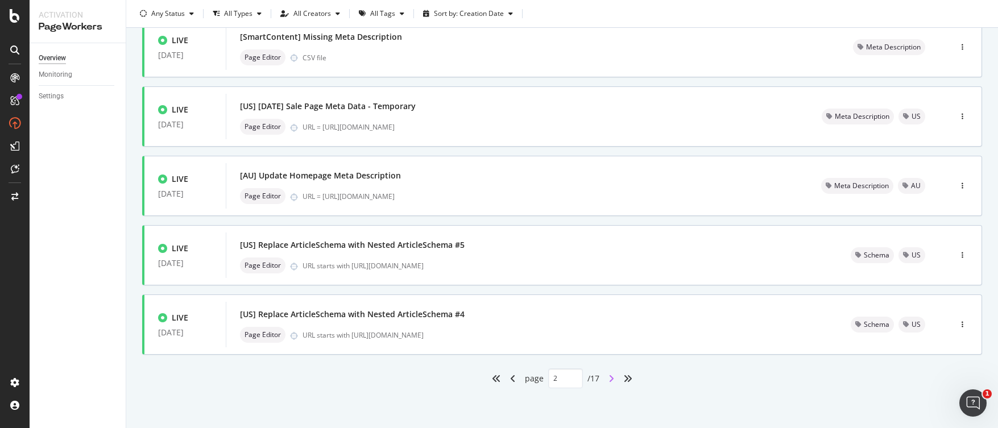
click at [608, 379] on icon "angle-right" at bounding box center [611, 378] width 6 height 9
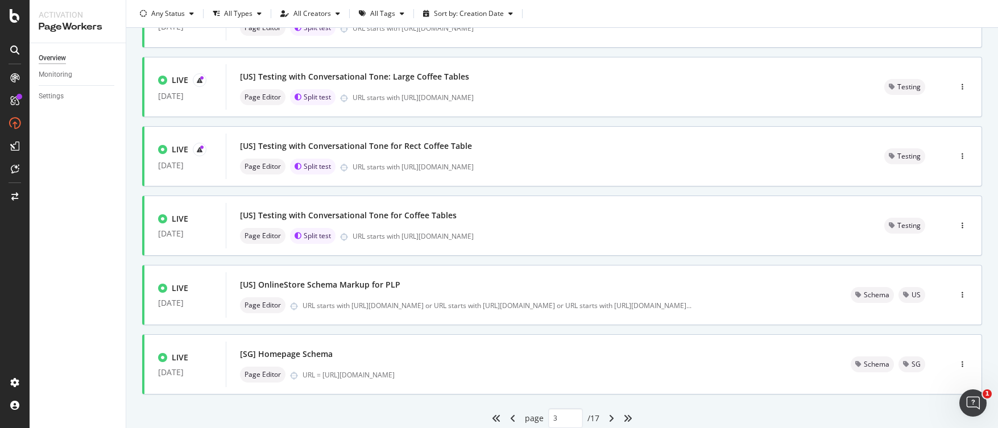
scroll to position [433, 0]
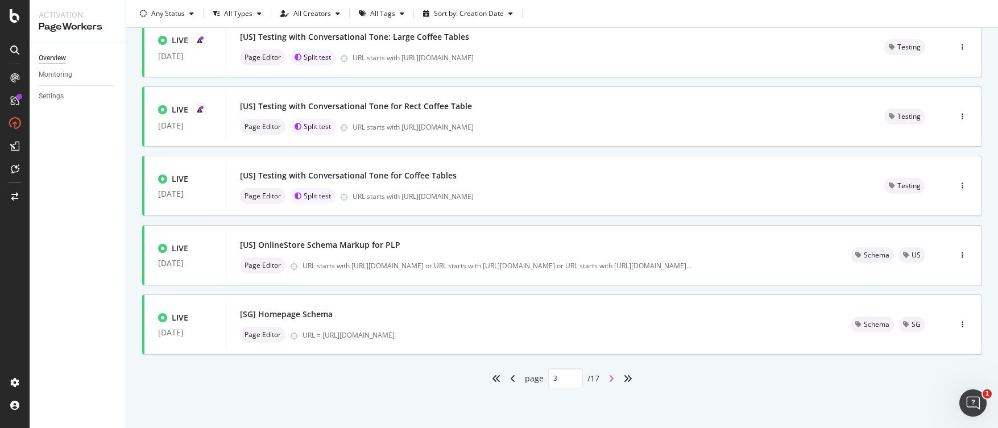
click at [608, 378] on icon "angle-right" at bounding box center [611, 378] width 6 height 9
type input "4"
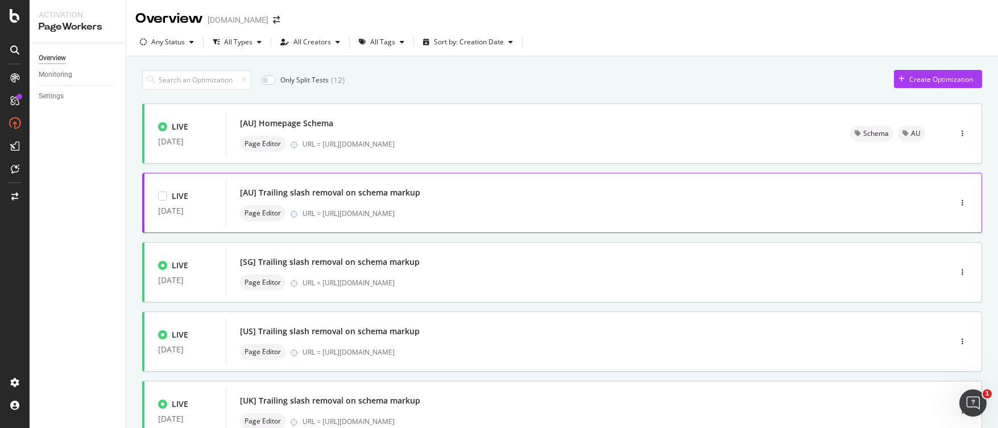
scroll to position [2, 0]
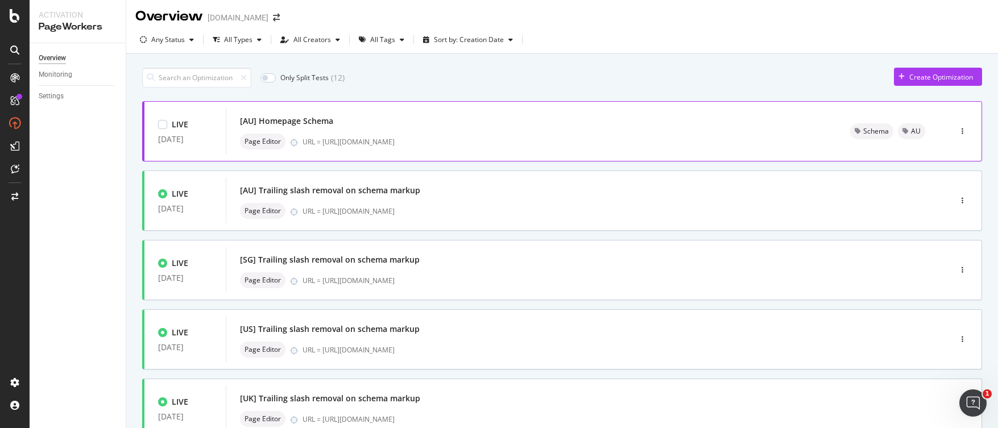
click at [497, 132] on div "[AU] Homepage Schema Page Editor URL = [URL][DOMAIN_NAME]" at bounding box center [531, 131] width 583 height 36
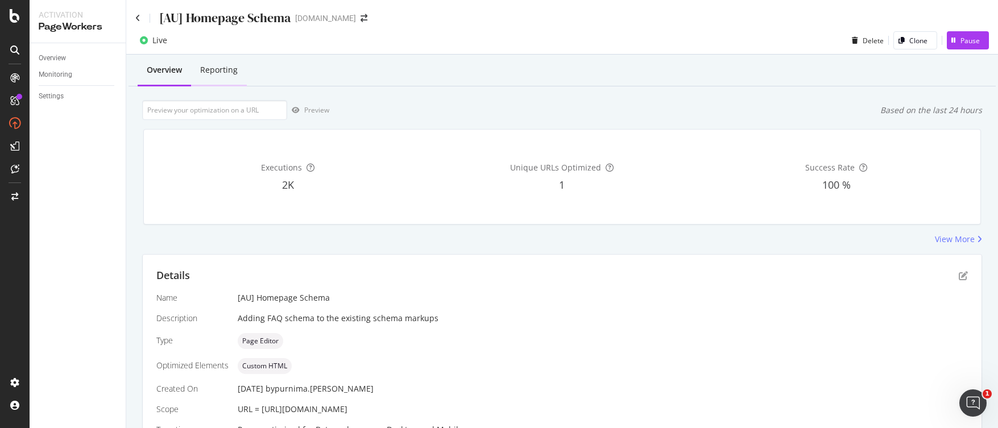
click at [207, 70] on div "Reporting" at bounding box center [219, 69] width 38 height 11
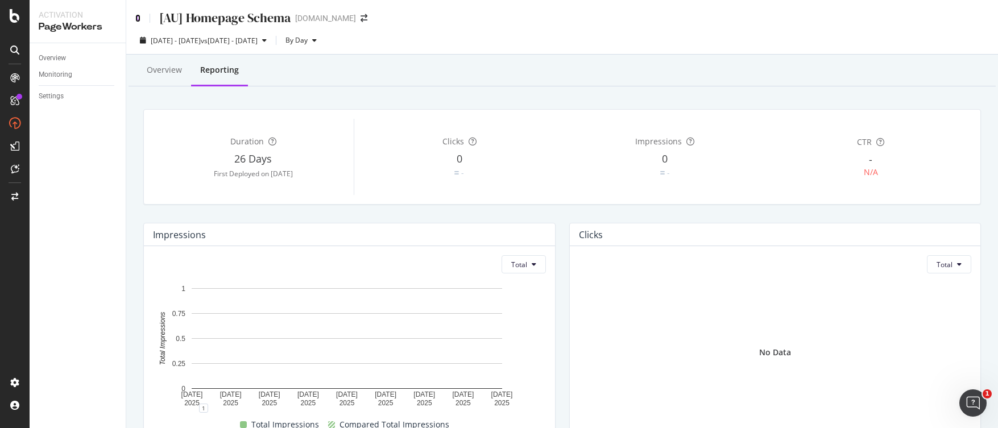
click at [136, 19] on icon at bounding box center [137, 18] width 5 height 8
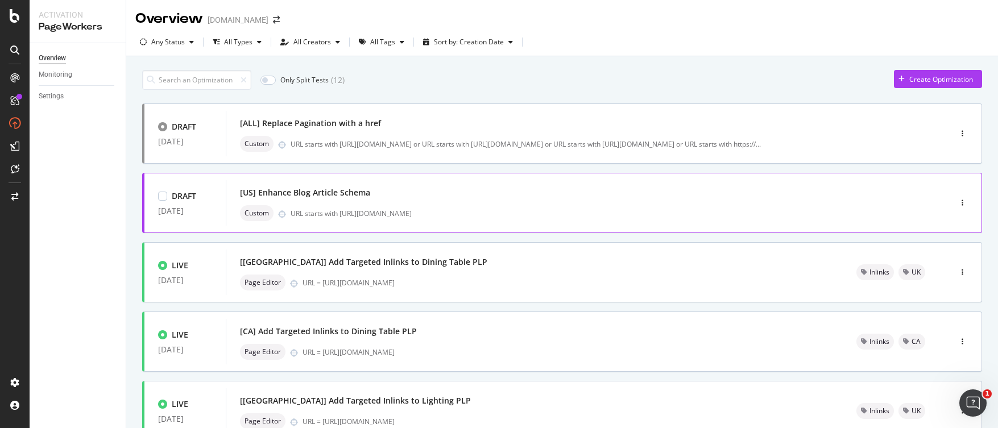
scroll to position [433, 0]
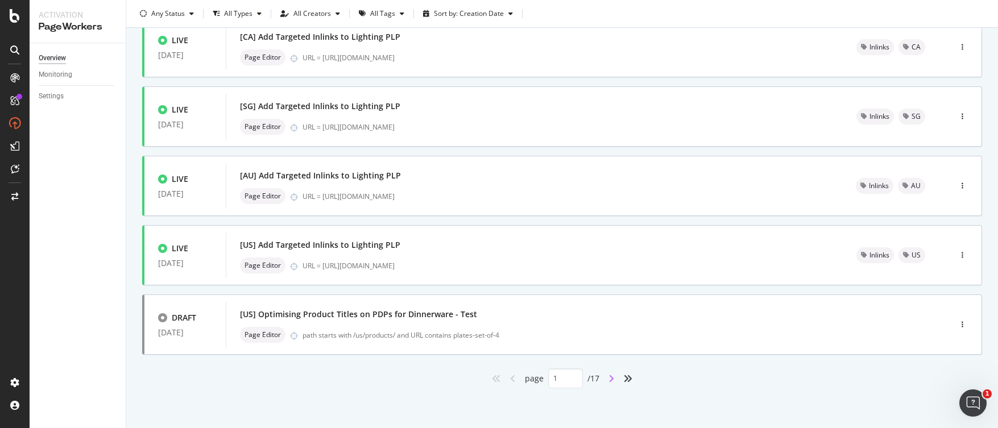
click at [608, 379] on icon "angle-right" at bounding box center [611, 378] width 6 height 9
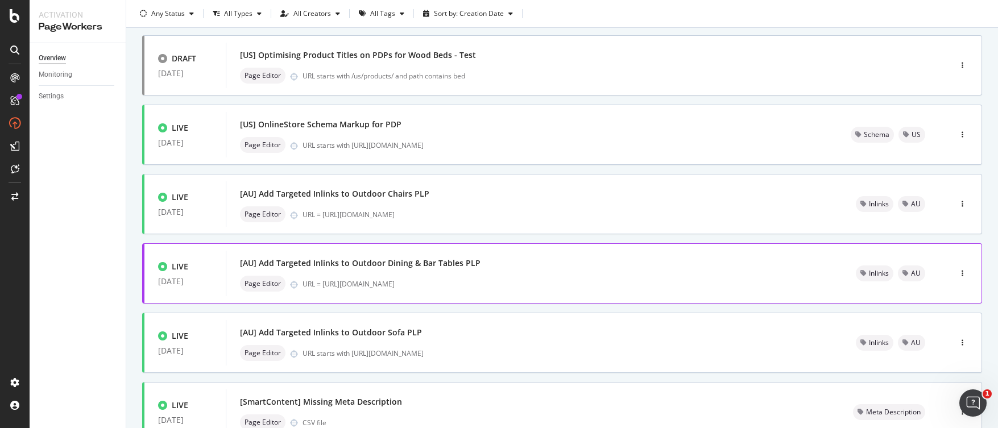
scroll to position [0, 0]
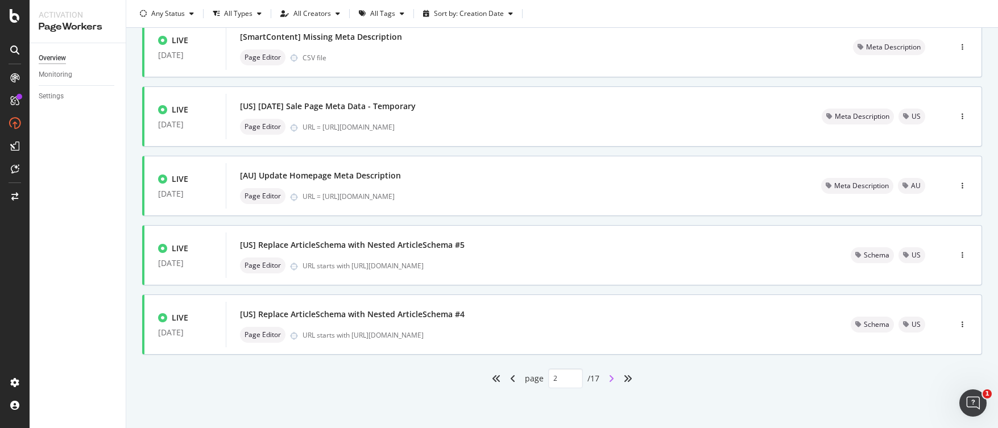
click at [608, 377] on icon "angle-right" at bounding box center [611, 378] width 6 height 9
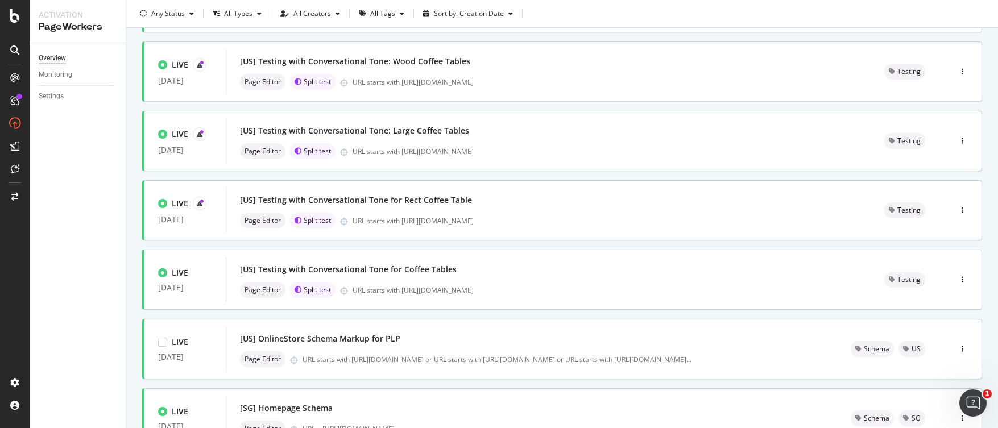
scroll to position [433, 0]
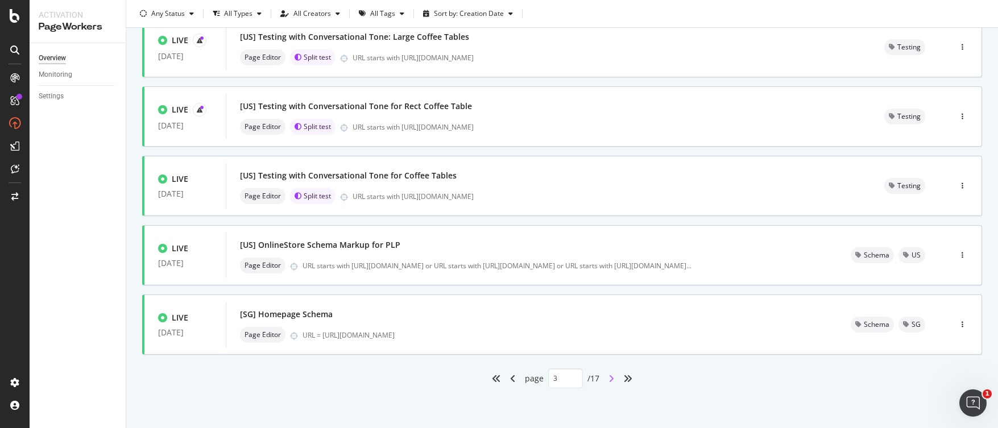
click at [608, 377] on icon "angle-right" at bounding box center [611, 378] width 6 height 9
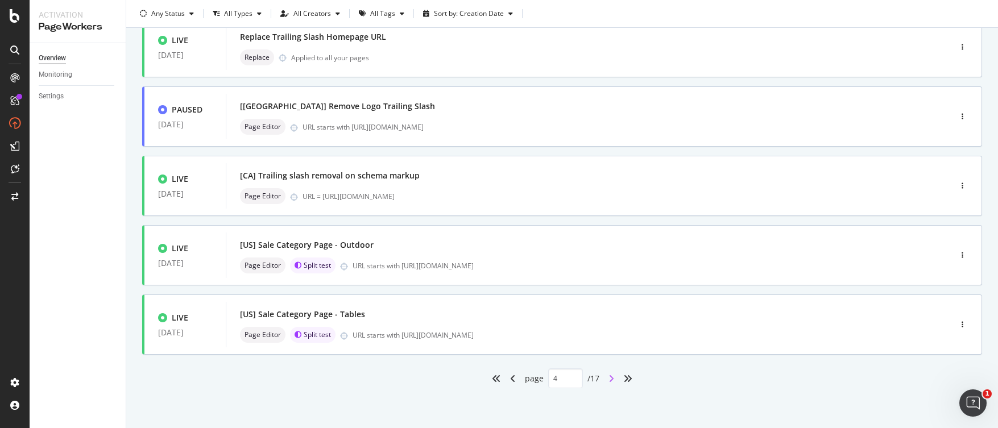
click at [609, 379] on icon "angle-right" at bounding box center [611, 378] width 6 height 9
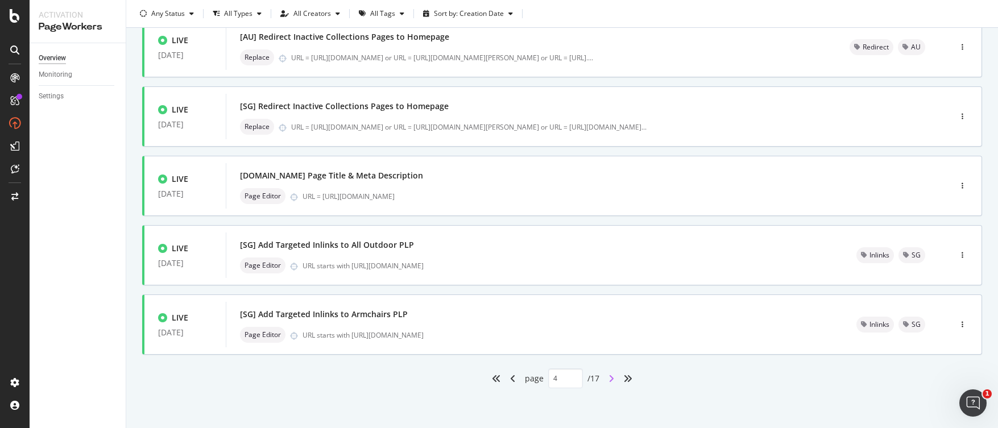
type input "5"
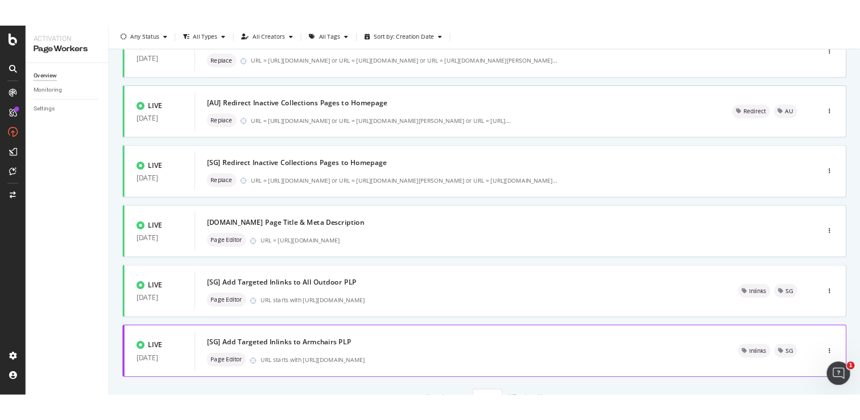
scroll to position [381, 0]
